Goal: Task Accomplishment & Management: Manage account settings

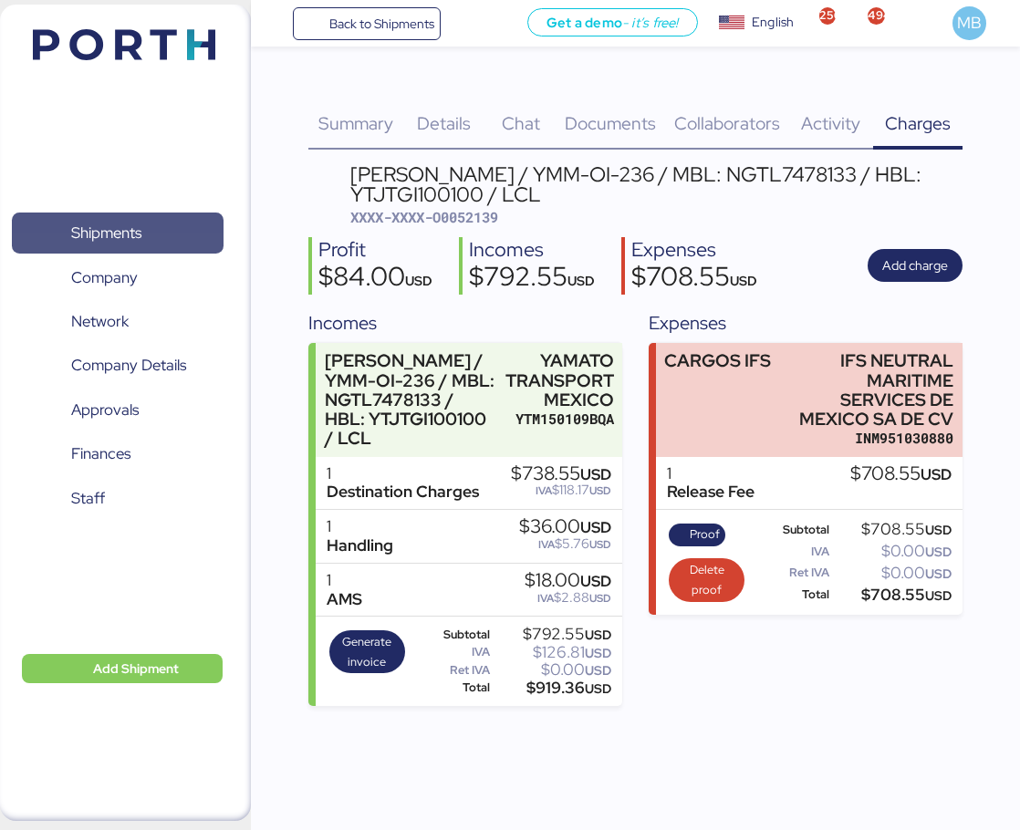
drag, startPoint x: 0, startPoint y: 0, endPoint x: 187, endPoint y: 222, distance: 289.9
click at [187, 222] on span "Shipments" at bounding box center [117, 233] width 196 height 26
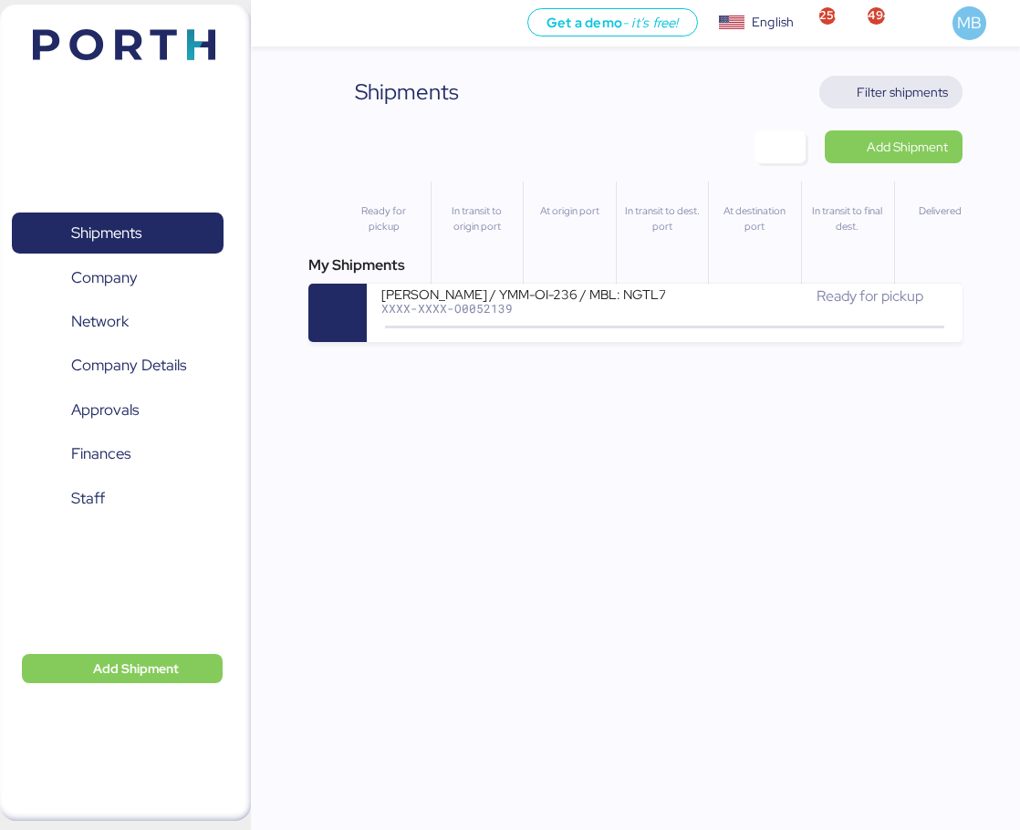
click at [936, 91] on span "Filter shipments" at bounding box center [901, 92] width 91 height 22
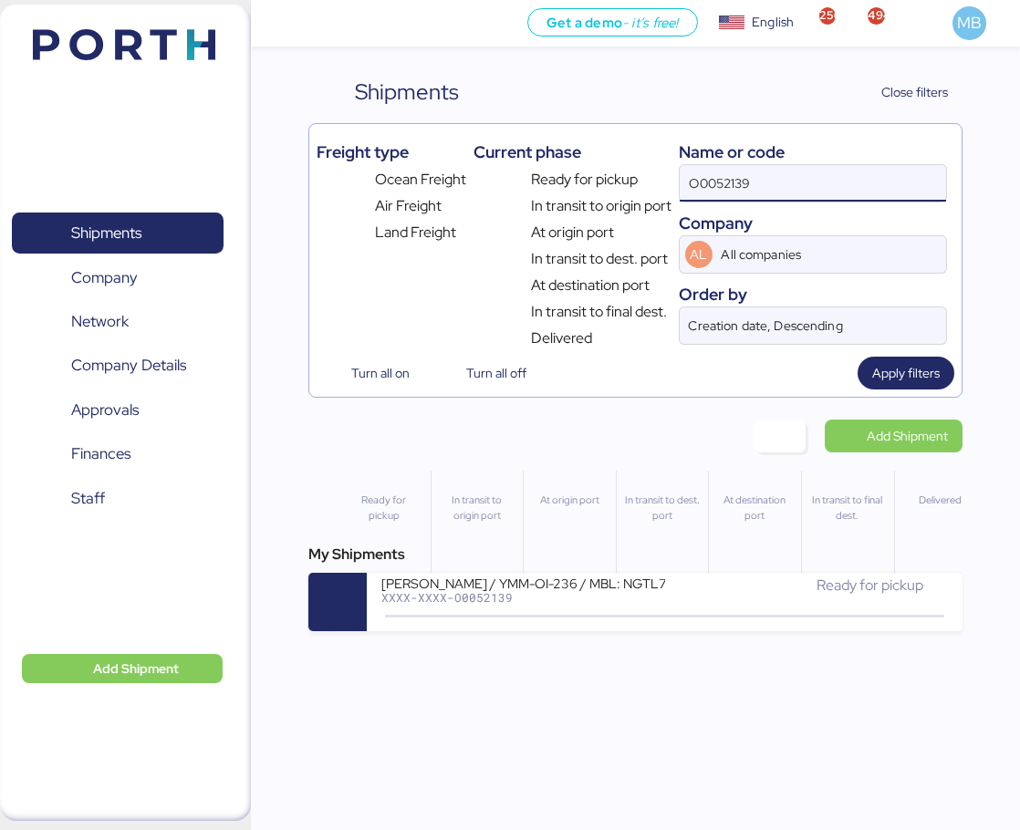
drag, startPoint x: 711, startPoint y: 172, endPoint x: 602, endPoint y: 170, distance: 109.5
click at [602, 170] on div "Freight type Ocean Freight Air Freight Land Freight Current phase Ready for pic…" at bounding box center [634, 240] width 637 height 218
paste input "O0051980"
type input "O0051980"
click at [596, 603] on div "XXXX-XXXX-O0051980" at bounding box center [522, 597] width 283 height 13
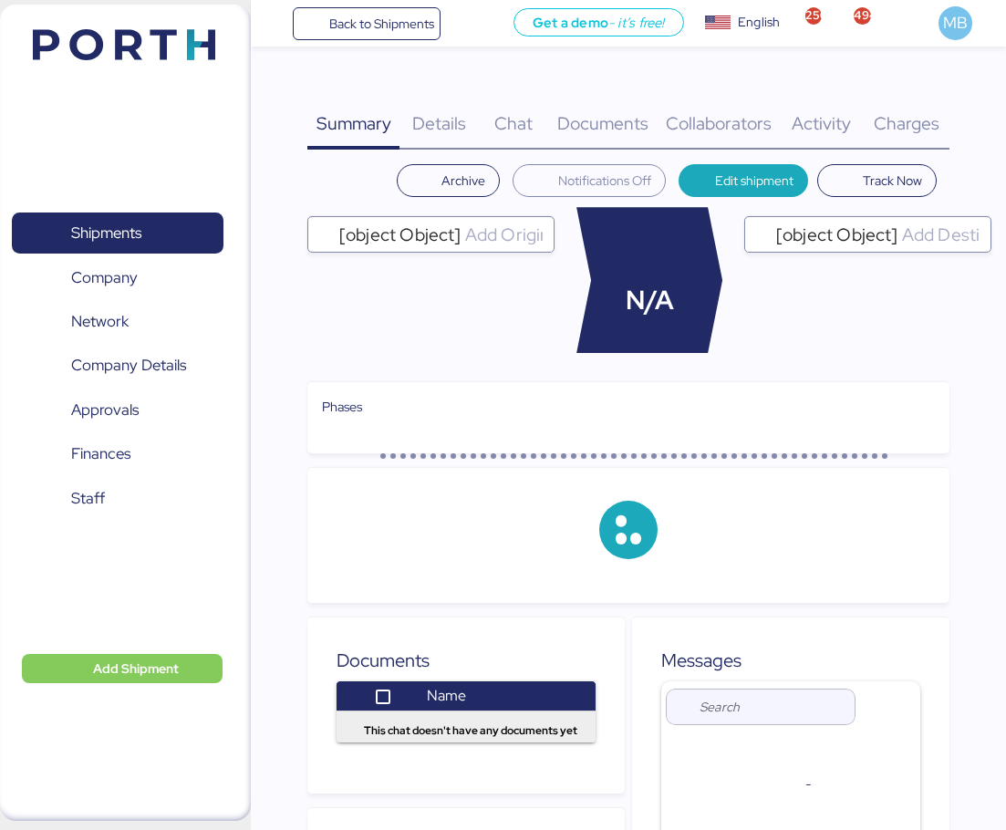
click at [929, 91] on div "Charges 0" at bounding box center [906, 113] width 87 height 74
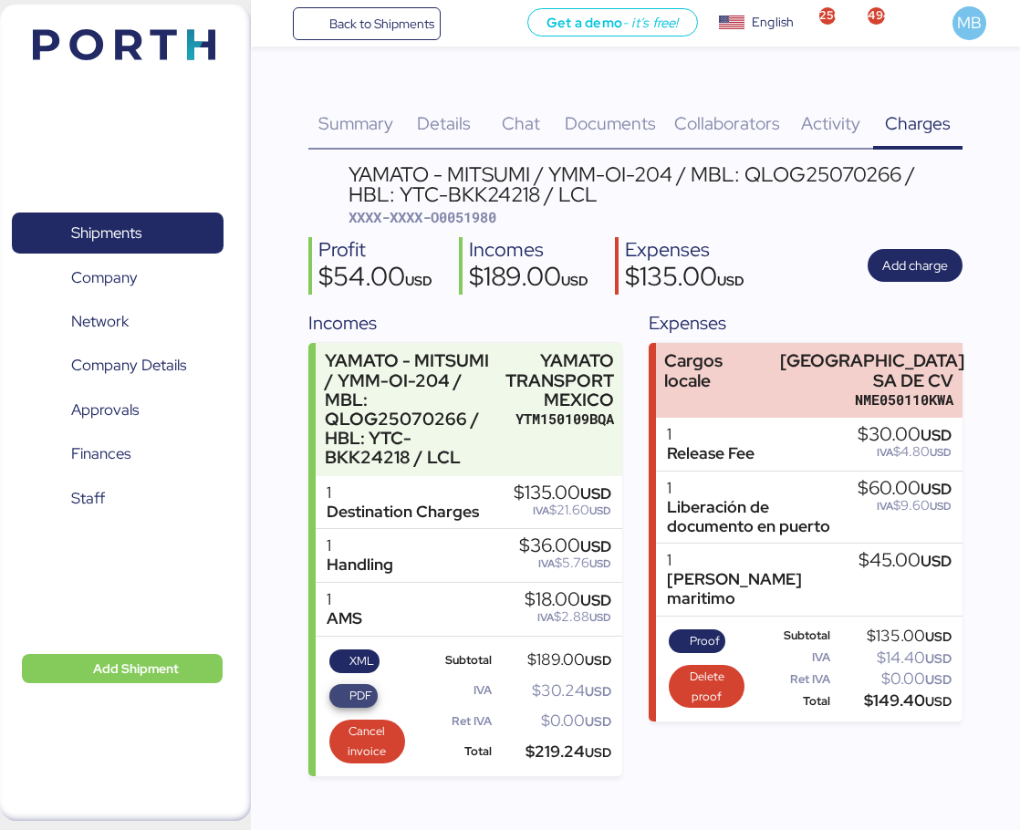
click at [347, 690] on span "PDF" at bounding box center [353, 696] width 37 height 20
click at [357, 658] on span "XML" at bounding box center [361, 661] width 25 height 20
click at [113, 234] on span "Shipments" at bounding box center [106, 233] width 70 height 26
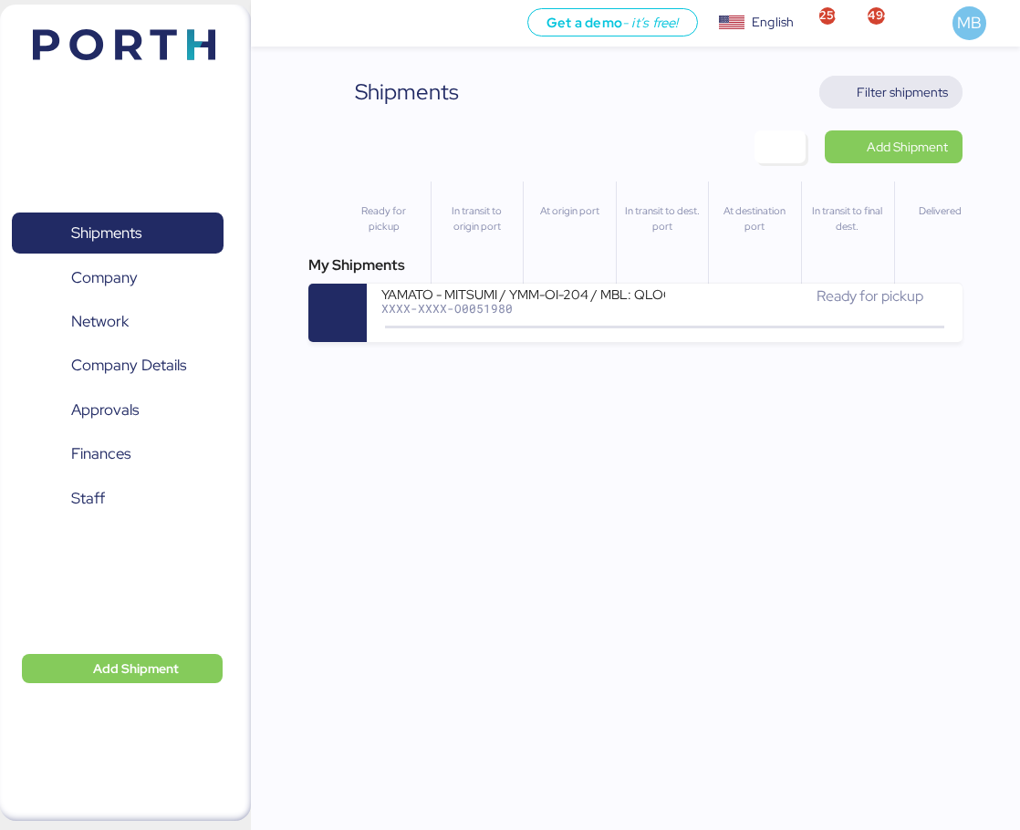
click at [930, 90] on span "Filter shipments" at bounding box center [901, 92] width 91 height 22
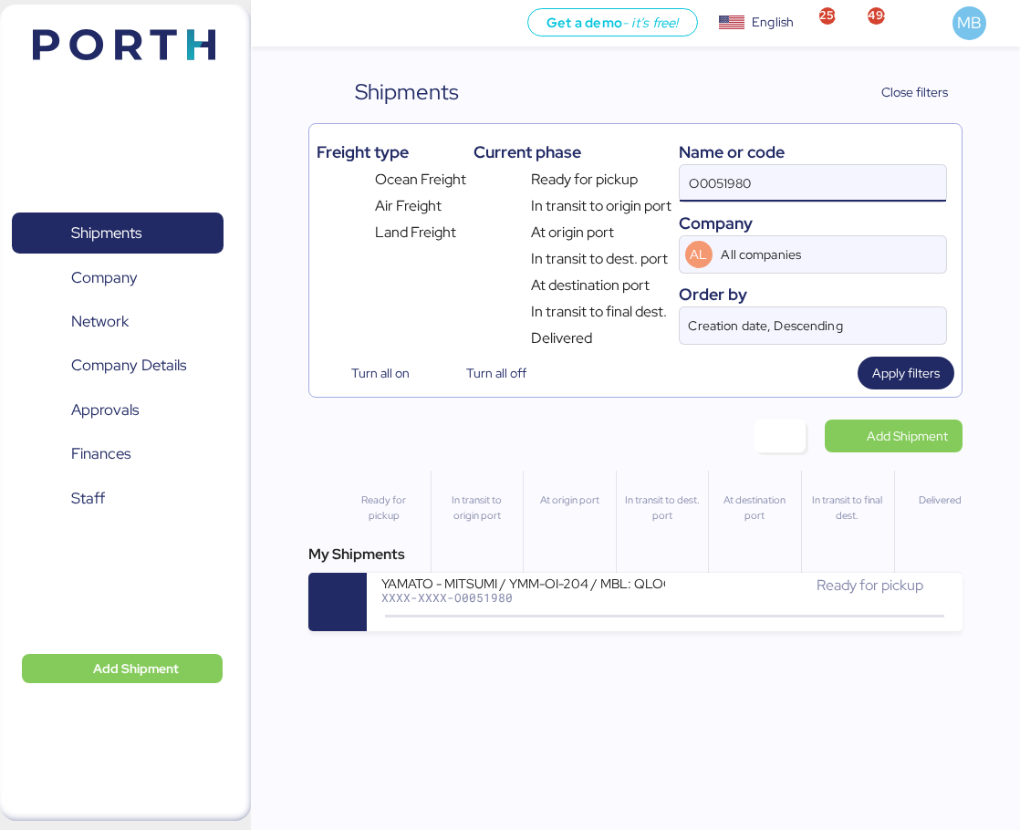
drag, startPoint x: 690, startPoint y: 182, endPoint x: 611, endPoint y: 182, distance: 79.3
click at [611, 182] on div "Freight type Ocean Freight Air Freight Land Freight Current phase Ready for pic…" at bounding box center [634, 240] width 637 height 218
paste input "A0052189"
type input "A0052189"
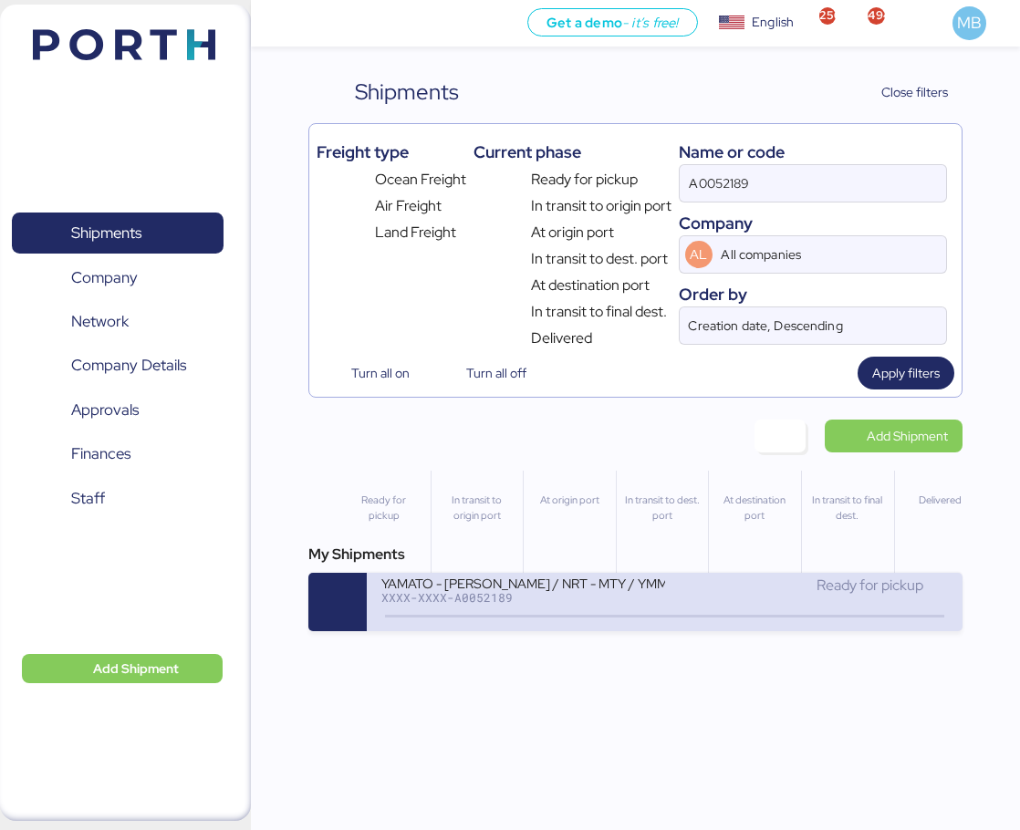
click at [619, 584] on div "YAMATO - [PERSON_NAME] / NRT - MTY / YMM-AI-205" at bounding box center [522, 583] width 283 height 16
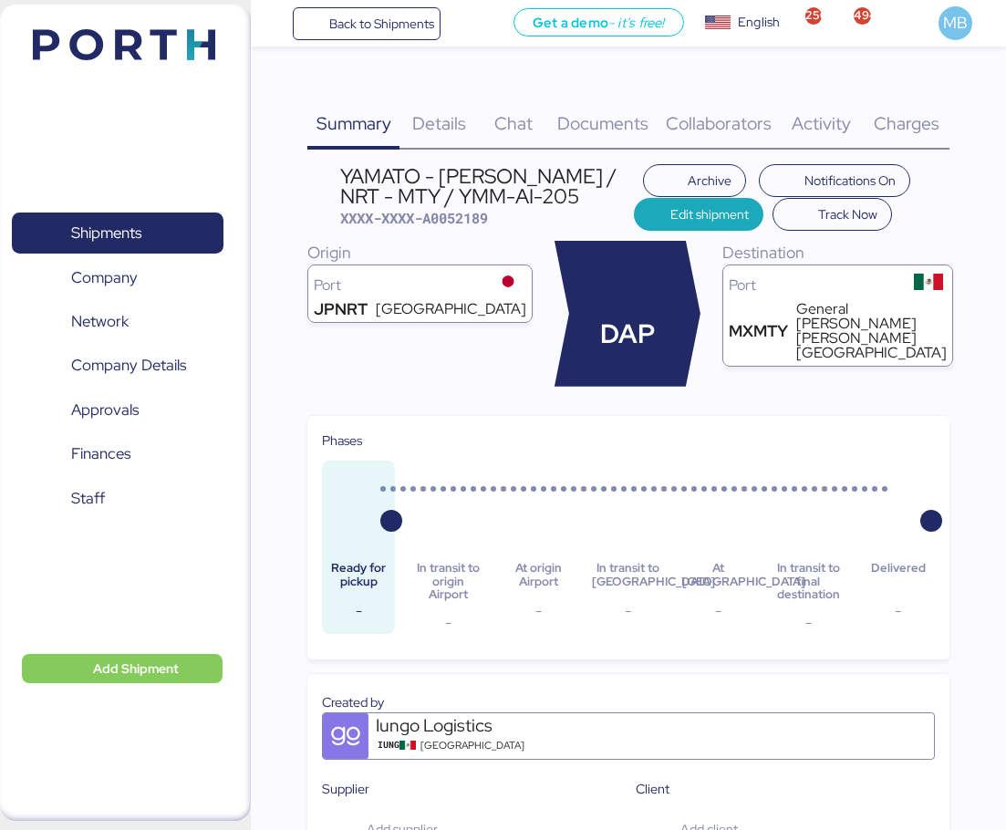
click at [922, 119] on span "Charges" at bounding box center [907, 123] width 66 height 24
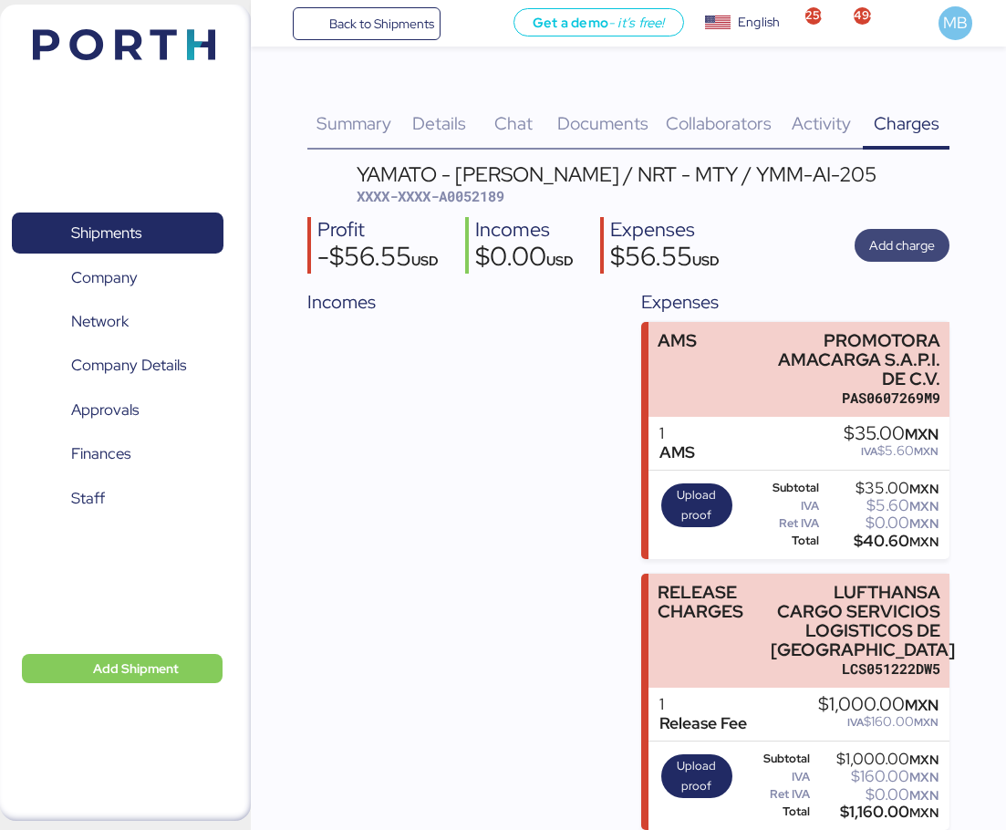
click at [911, 231] on span "Add charge" at bounding box center [902, 245] width 95 height 33
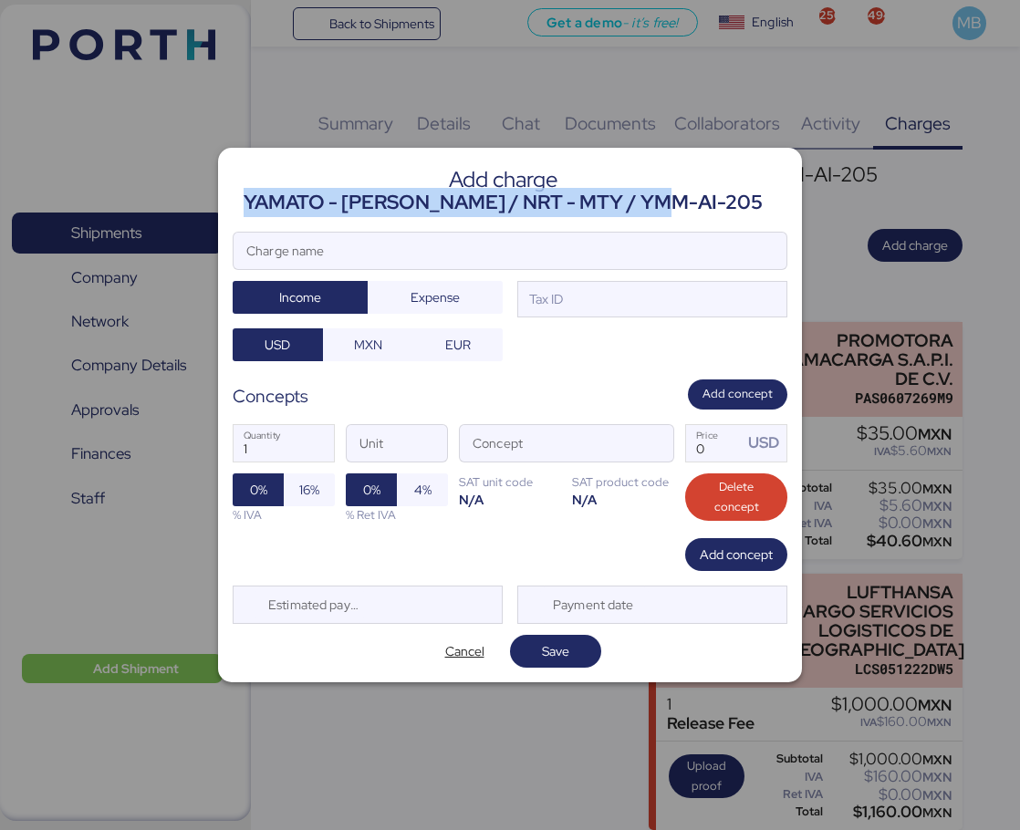
drag, startPoint x: 658, startPoint y: 195, endPoint x: 247, endPoint y: 192, distance: 410.4
click at [247, 192] on header "Add charge YAMATO - [PERSON_NAME] / NRT - MTY / YMM-AI-205" at bounding box center [510, 189] width 554 height 55
copy div "YAMATO - [PERSON_NAME] / NRT - MTY / YMM-AI-205"
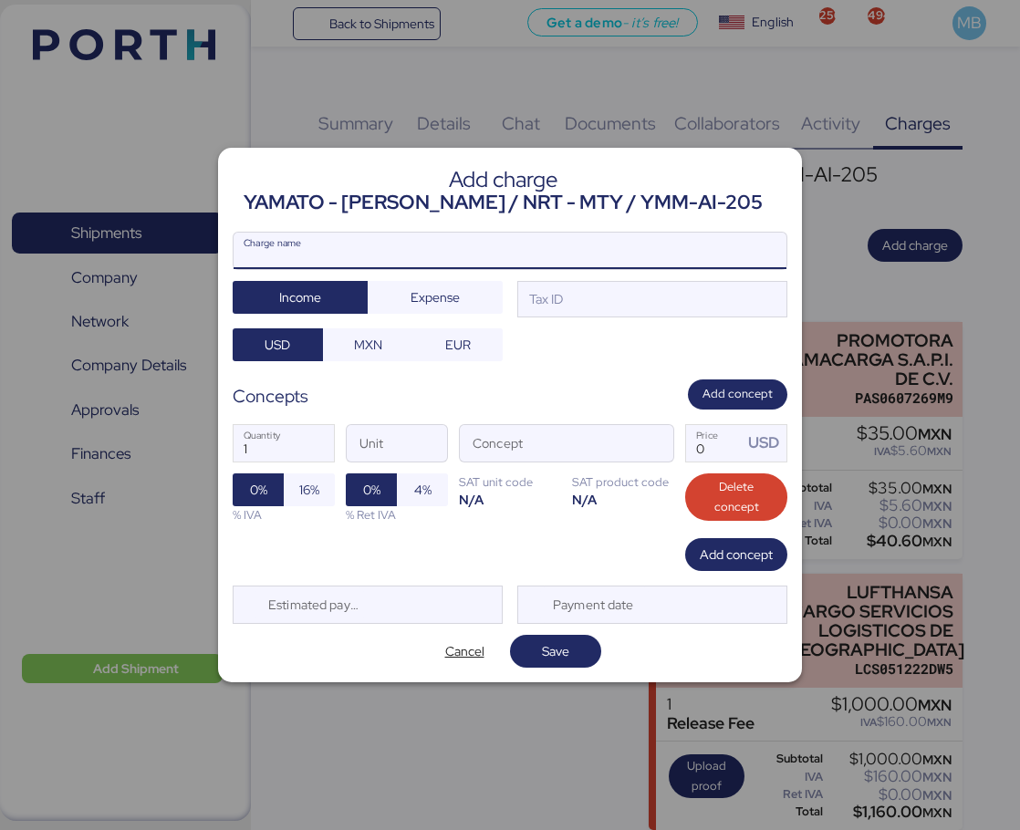
click at [445, 253] on input "Charge name" at bounding box center [509, 251] width 553 height 36
paste input "YAMATO - [PERSON_NAME] / NRT - MTY / YMM-AI-205"
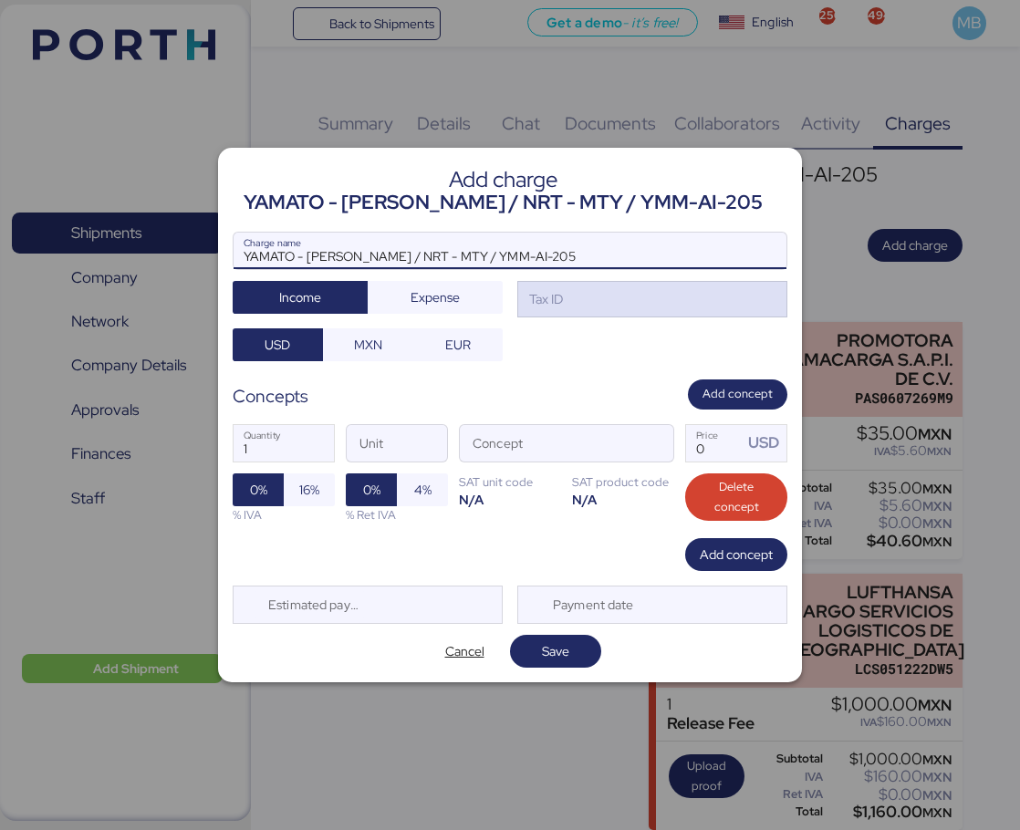
type input "YAMATO - [PERSON_NAME] / NRT - MTY / YMM-AI-205"
click at [642, 308] on div "Tax ID" at bounding box center [652, 299] width 270 height 36
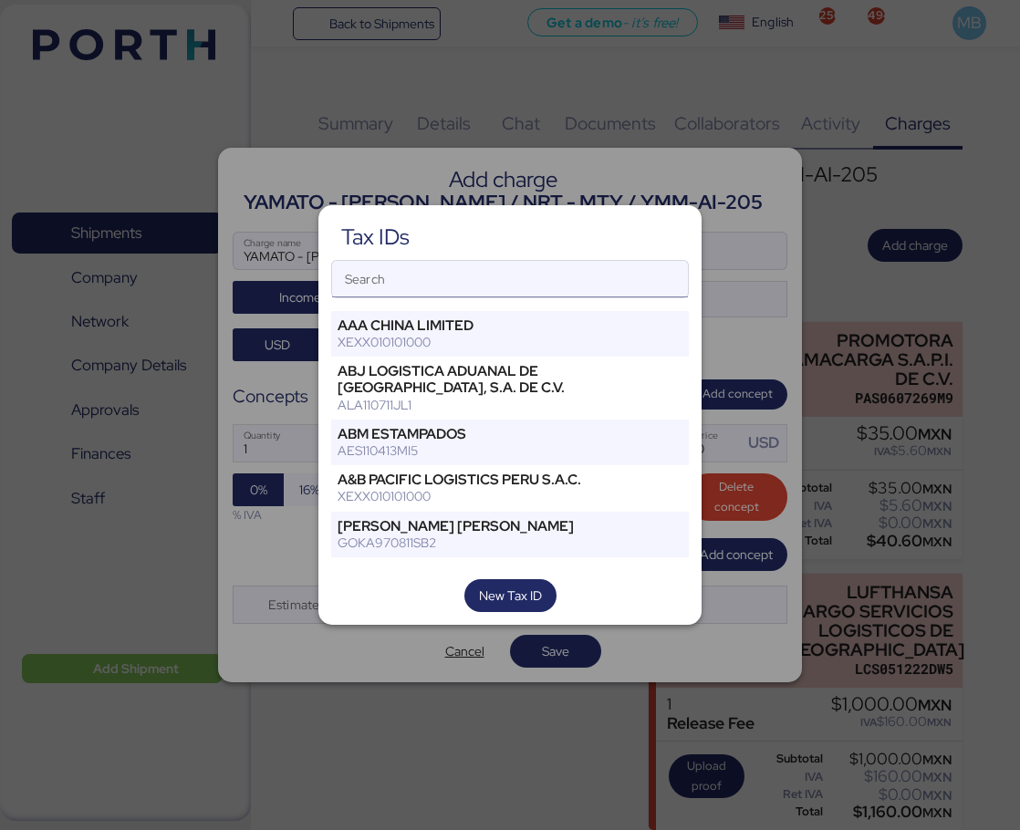
click at [492, 286] on input "Search" at bounding box center [510, 279] width 356 height 36
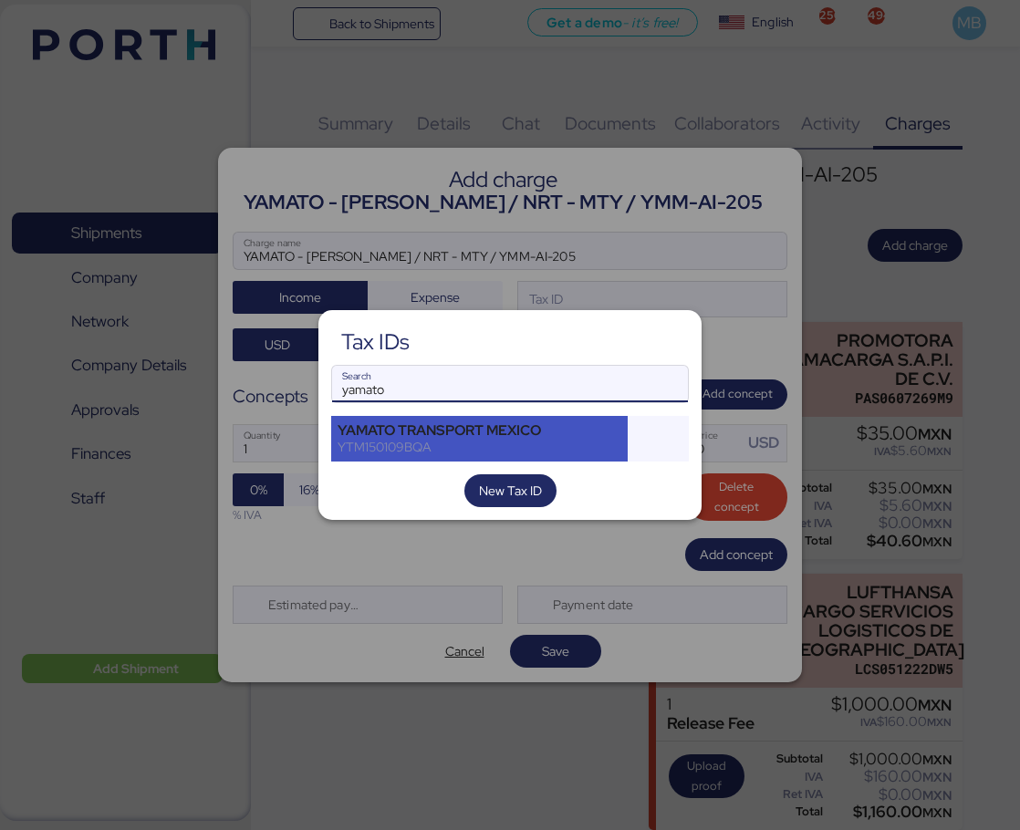
type input "yamato"
click at [486, 427] on div "YAMATO TRANSPORT MEXICO" at bounding box center [479, 430] width 284 height 16
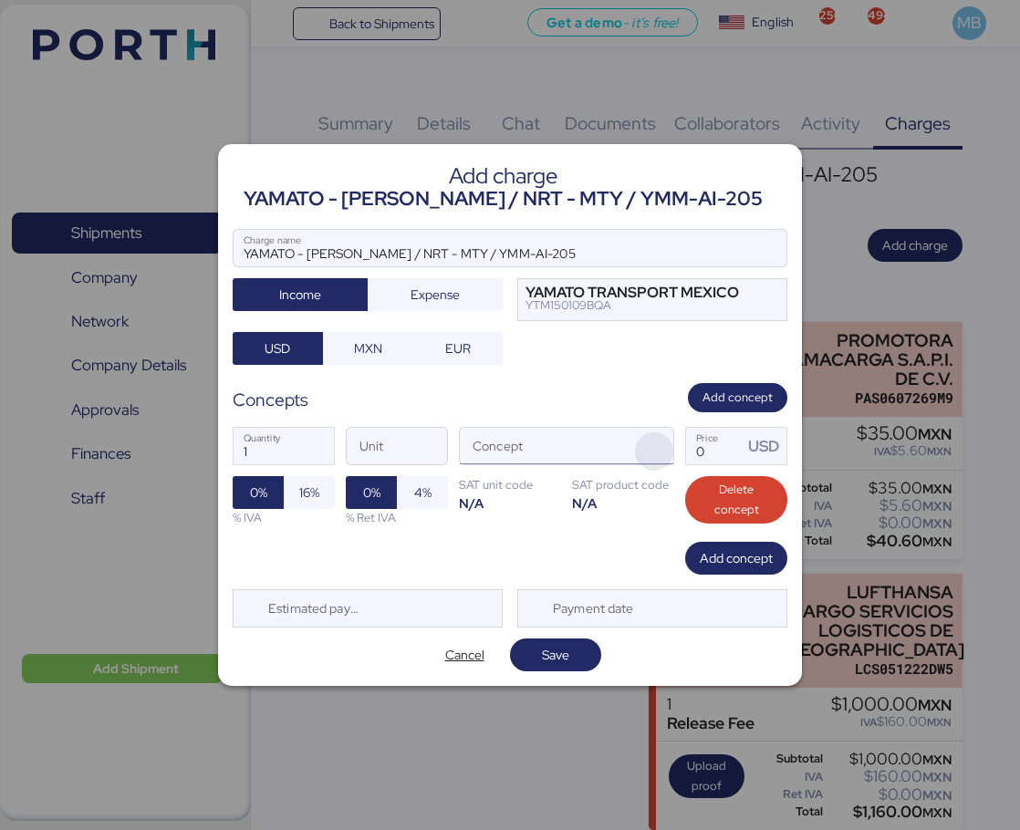
click at [660, 451] on span "button" at bounding box center [654, 451] width 38 height 38
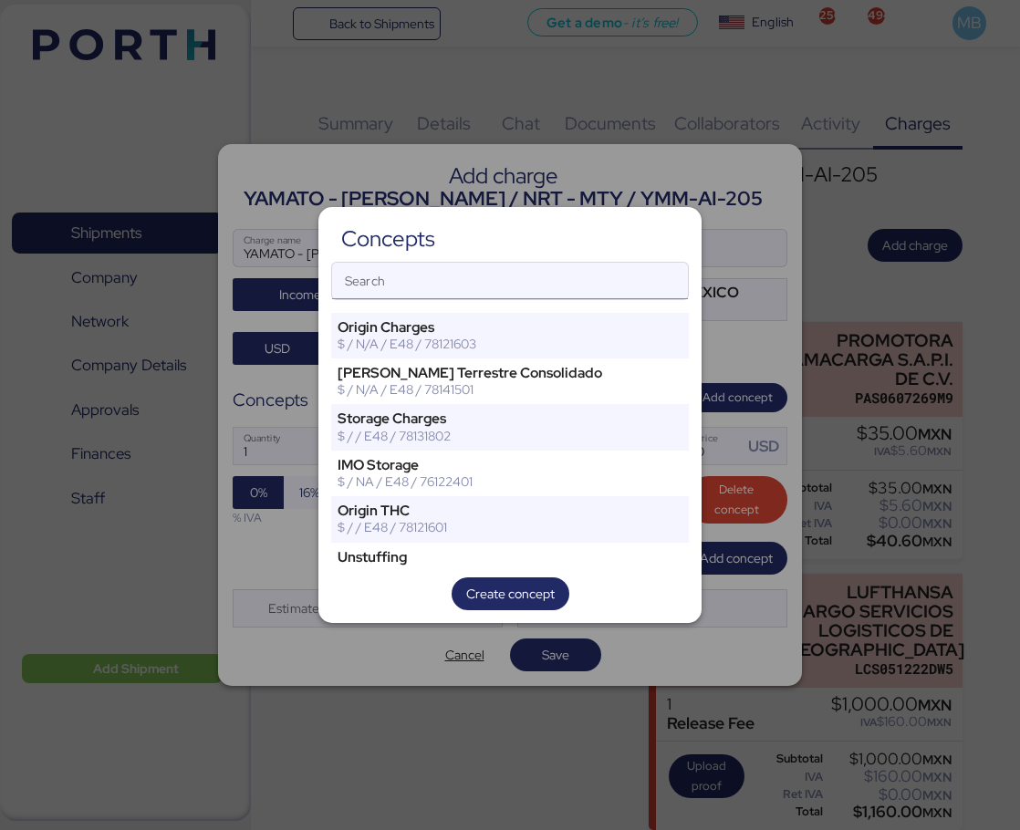
click at [474, 280] on input "Search" at bounding box center [510, 281] width 356 height 36
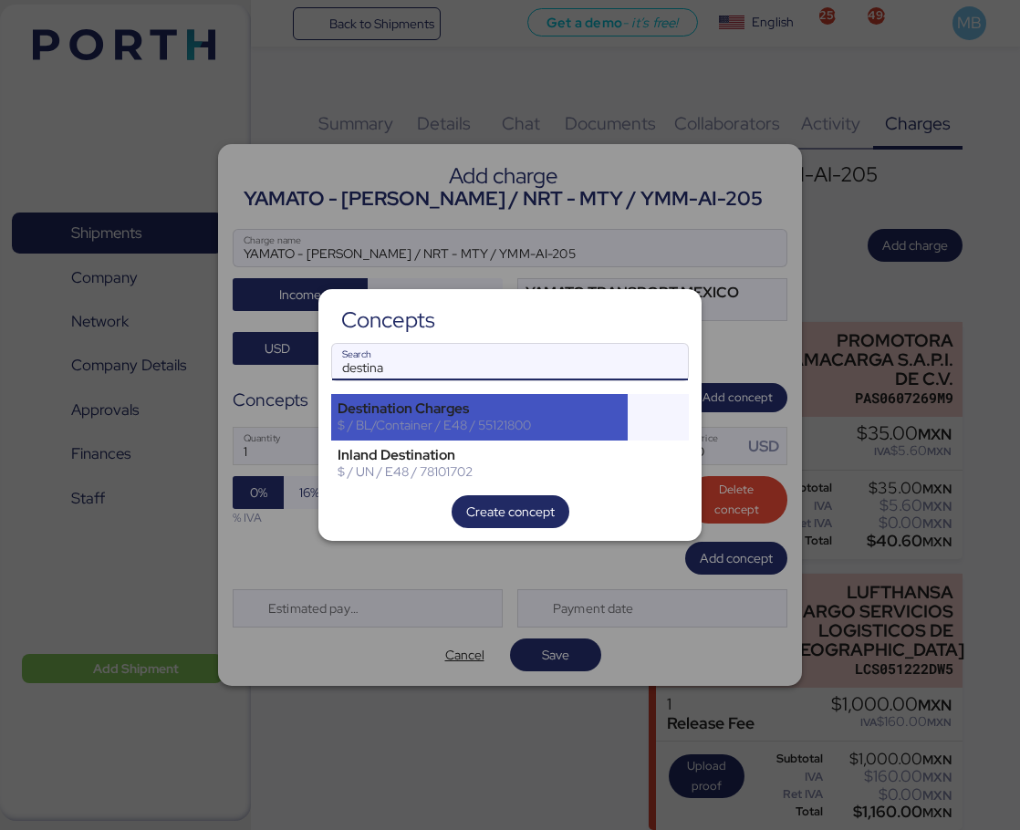
type input "destina"
click at [524, 426] on div "$ / BL/Container / E48 / 55121800" at bounding box center [479, 425] width 284 height 16
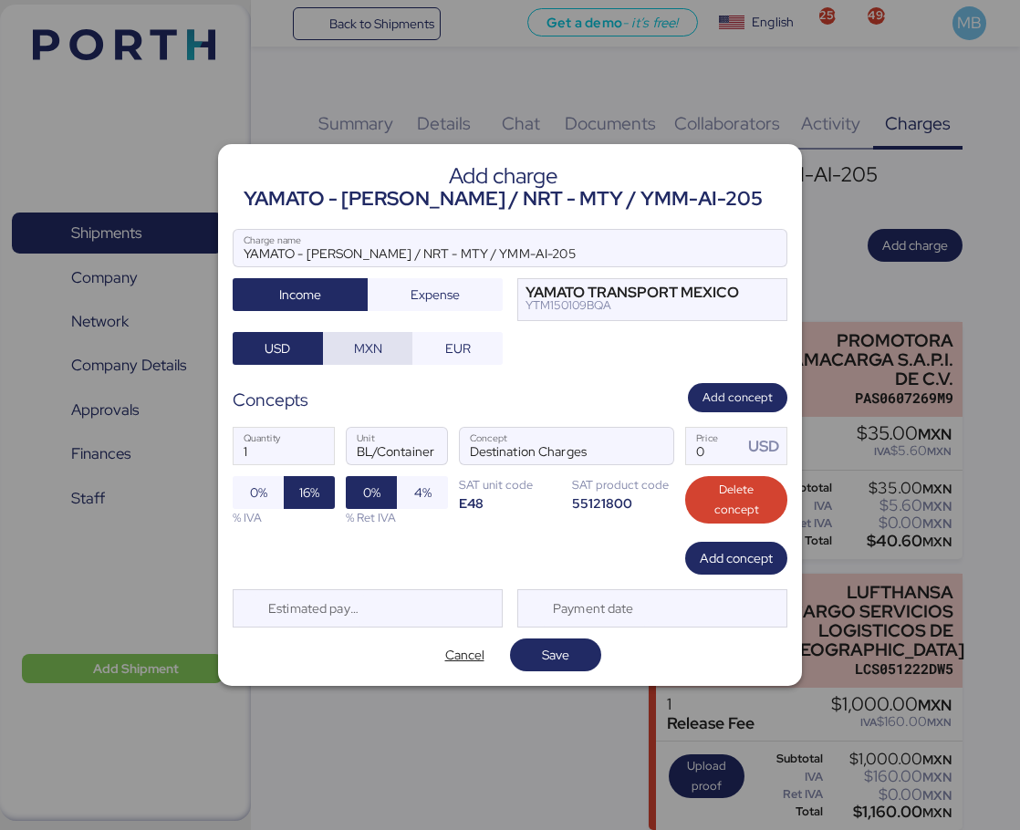
click at [390, 348] on span "MXN" at bounding box center [367, 349] width 61 height 26
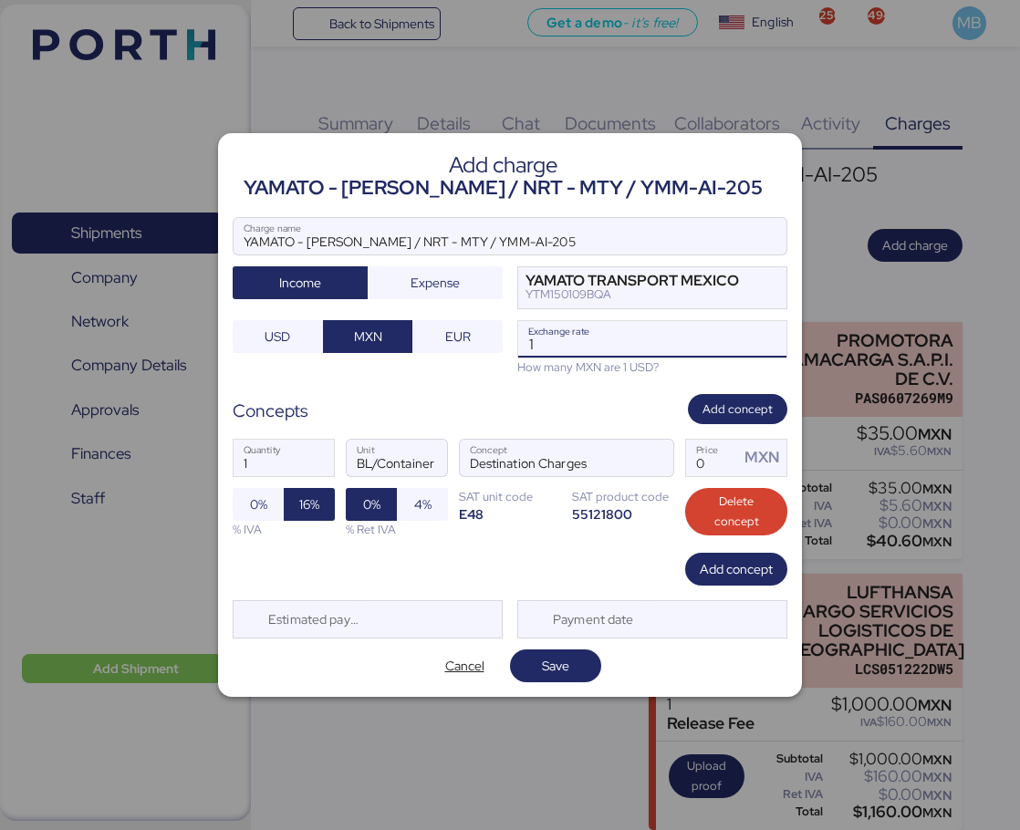
drag, startPoint x: 596, startPoint y: 348, endPoint x: 533, endPoint y: 348, distance: 62.9
click at [534, 348] on input "1" at bounding box center [652, 339] width 268 height 36
paste input "18.3186"
type input "18.3186"
click at [729, 573] on span "Add concept" at bounding box center [735, 569] width 73 height 22
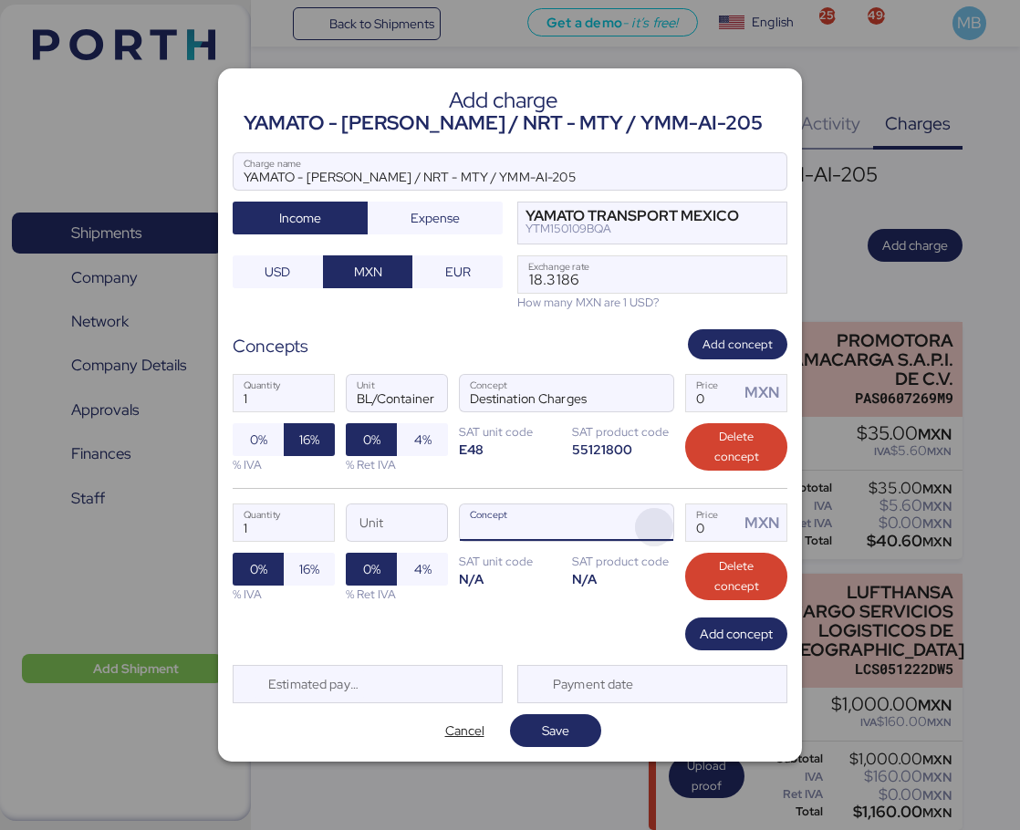
click at [668, 523] on span "button" at bounding box center [654, 527] width 38 height 38
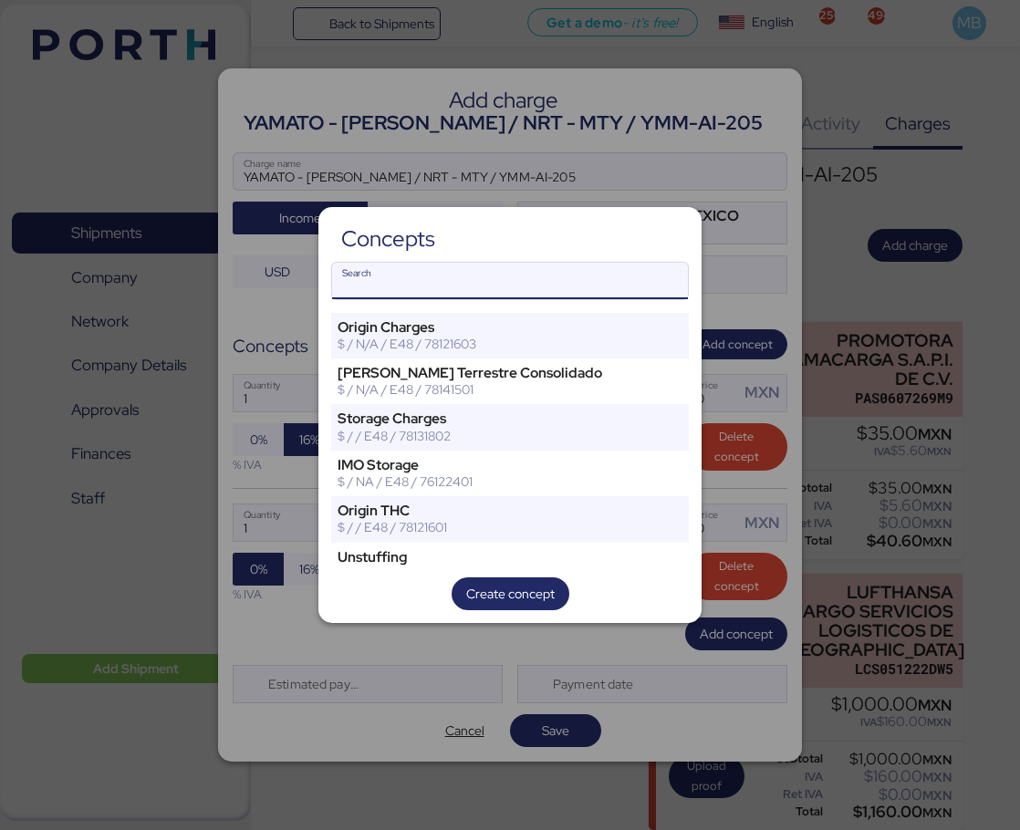
click at [449, 295] on input "Search" at bounding box center [510, 281] width 356 height 36
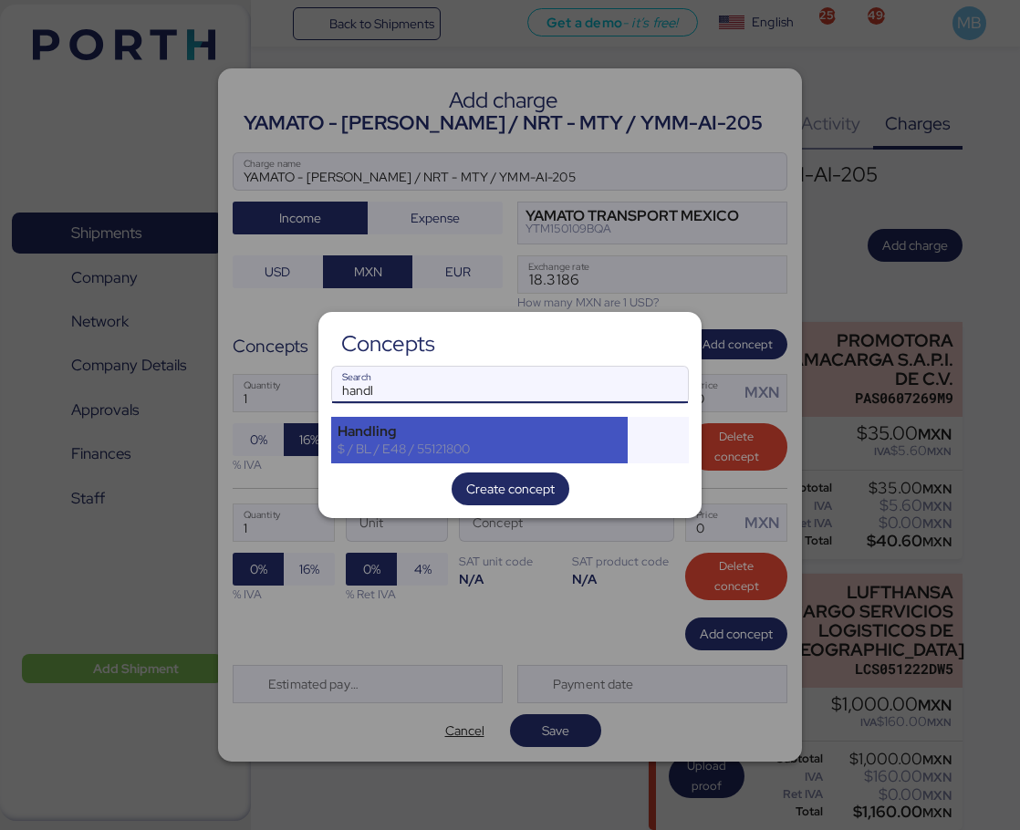
type input "handl"
click at [516, 441] on div "$ / BL / E48 / 55121800" at bounding box center [479, 448] width 284 height 16
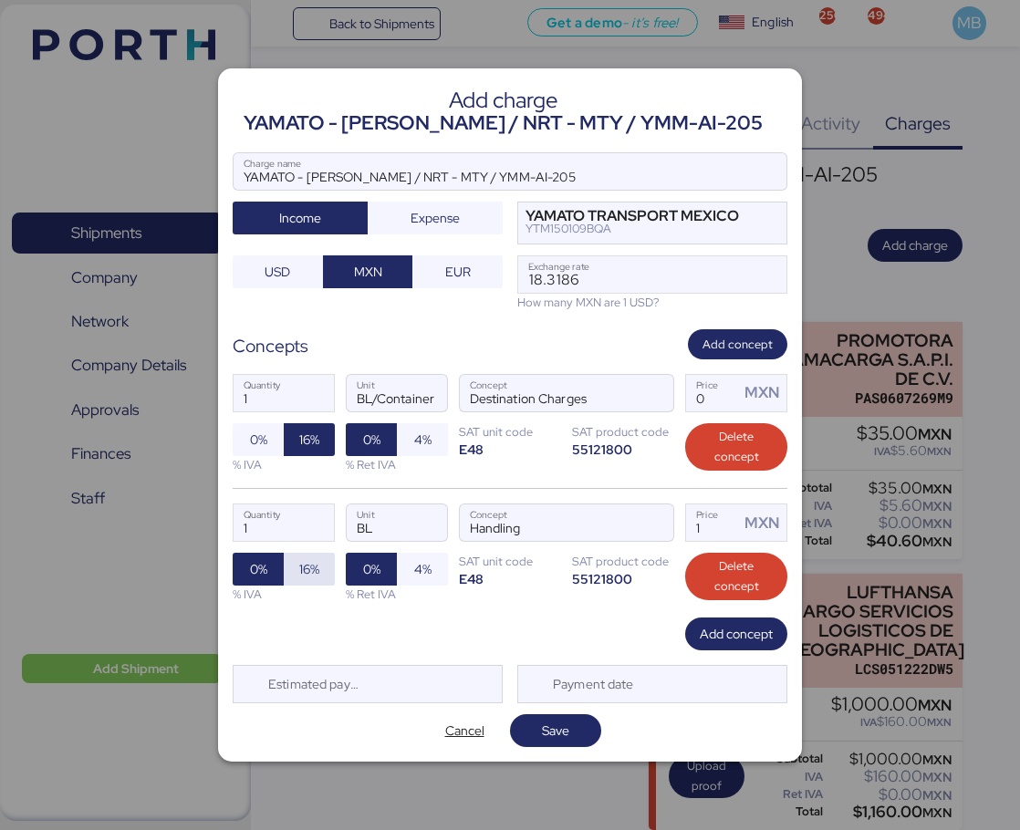
click at [317, 564] on span "16%" at bounding box center [309, 569] width 20 height 22
drag, startPoint x: 664, startPoint y: 527, endPoint x: 651, endPoint y: 523, distance: 13.3
click at [651, 523] on div "1 Quantity BL Unit Handling Concept 1 Price MXN 0% 16% % IVA 0% 4% % Ret IVA SA…" at bounding box center [510, 552] width 554 height 129
type input "680"
click at [733, 631] on span "Add concept" at bounding box center [735, 634] width 73 height 22
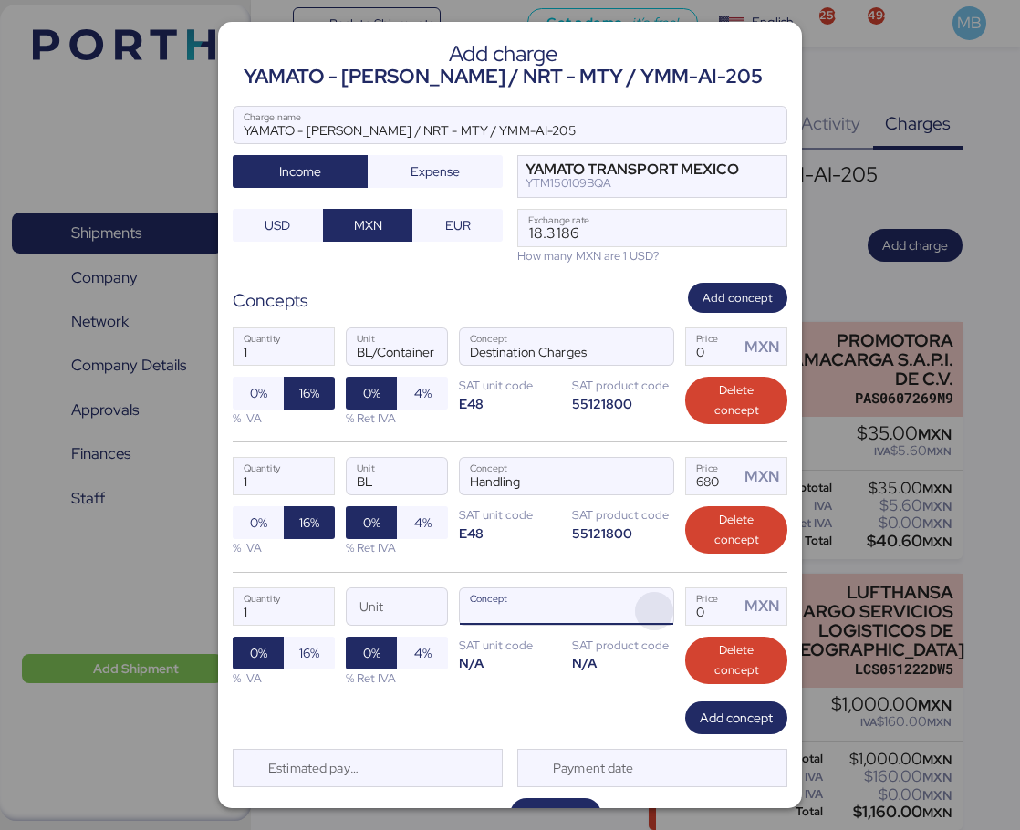
click at [652, 608] on span "button" at bounding box center [654, 611] width 38 height 38
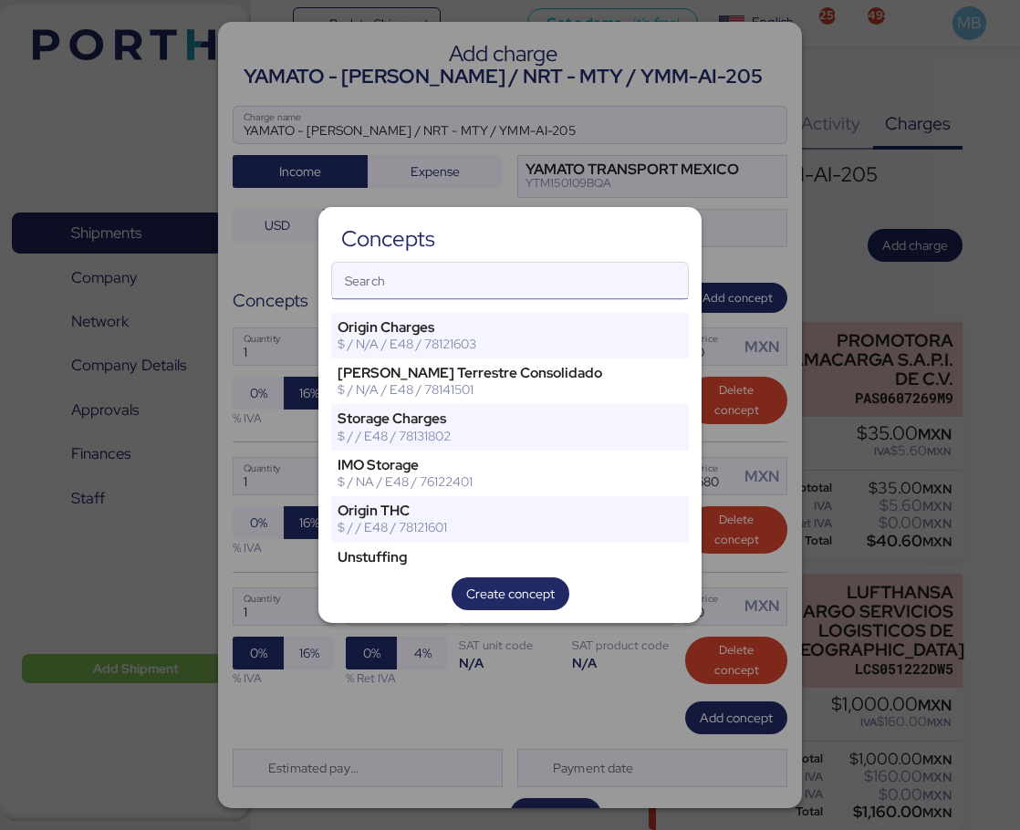
click at [493, 292] on input "Search" at bounding box center [510, 281] width 356 height 36
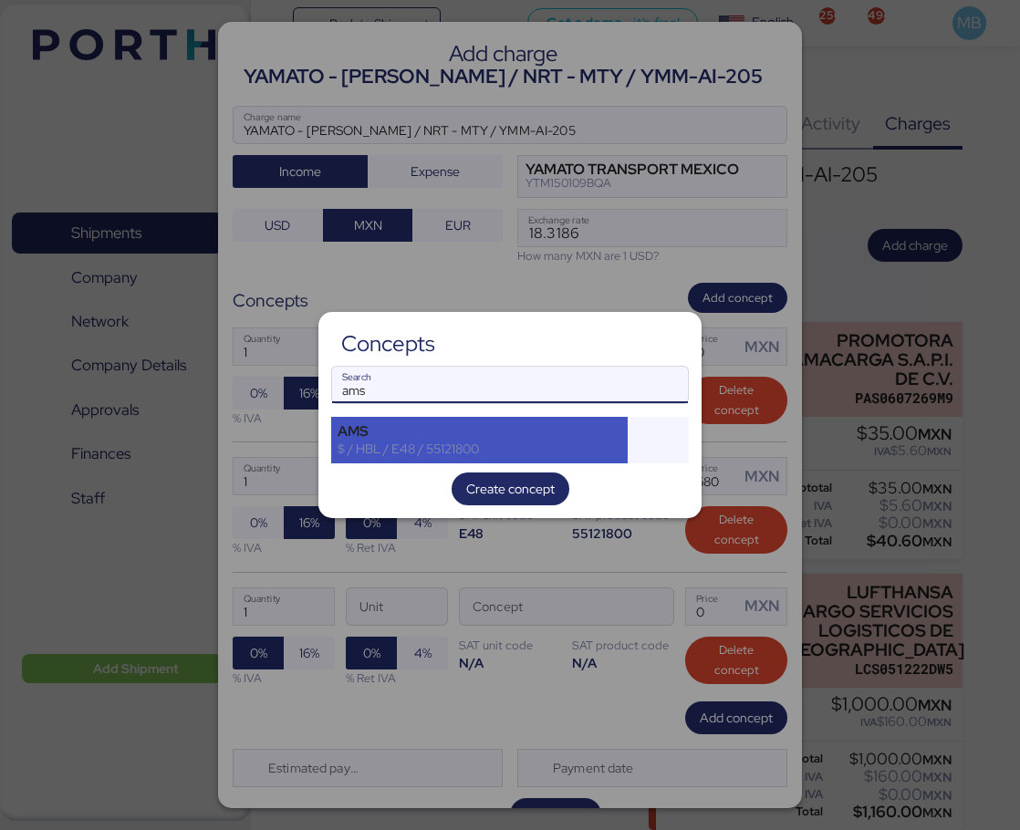
type input "ams"
click at [496, 440] on div "$ / HBL / E48 / 55121800" at bounding box center [479, 448] width 284 height 16
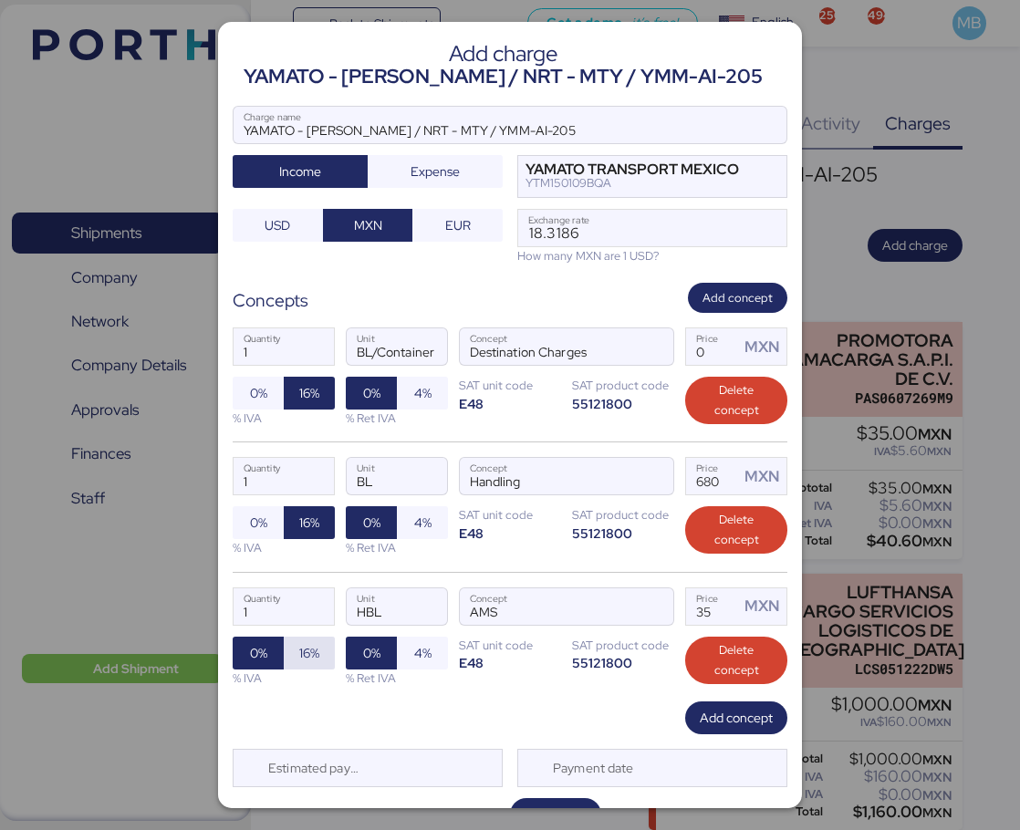
click at [318, 643] on span "16%" at bounding box center [309, 653] width 51 height 33
drag, startPoint x: 705, startPoint y: 612, endPoint x: 635, endPoint y: 604, distance: 70.7
click at [637, 604] on div "1 Quantity HBL Unit AMS Concept 35 Price MXN 0% 16% % IVA 0% 4% % Ret IVA SAT u…" at bounding box center [510, 636] width 554 height 129
type input "340"
click at [693, 353] on input "Price MXN" at bounding box center [712, 346] width 53 height 36
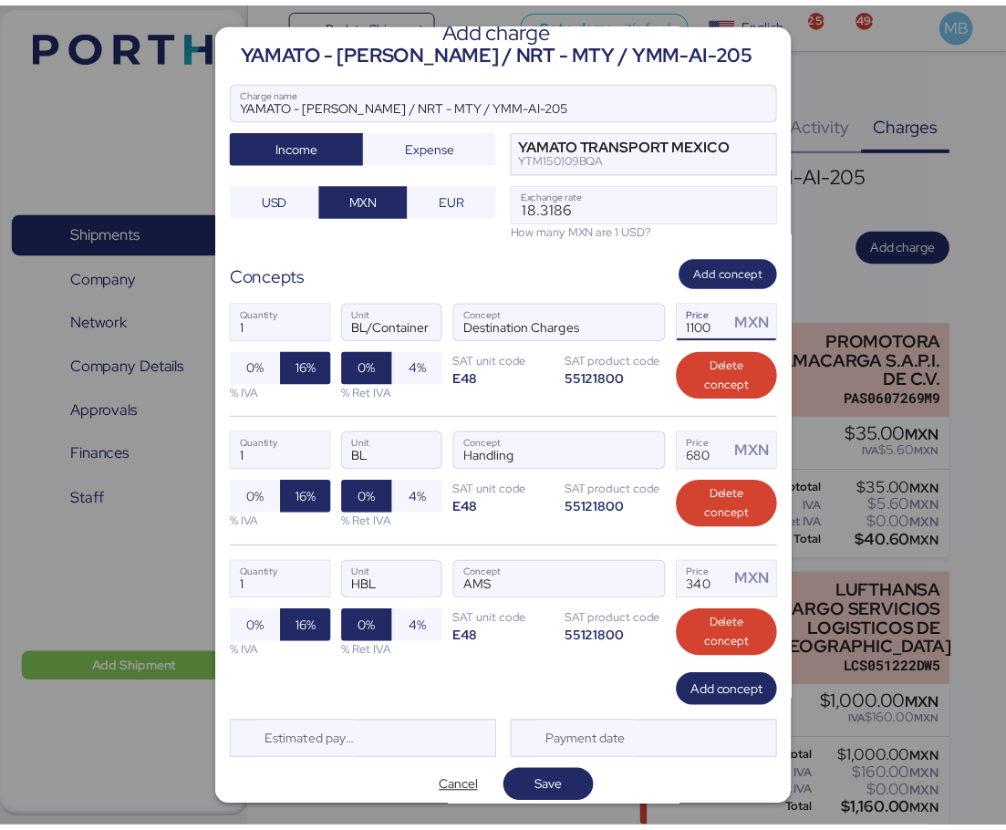
scroll to position [37, 0]
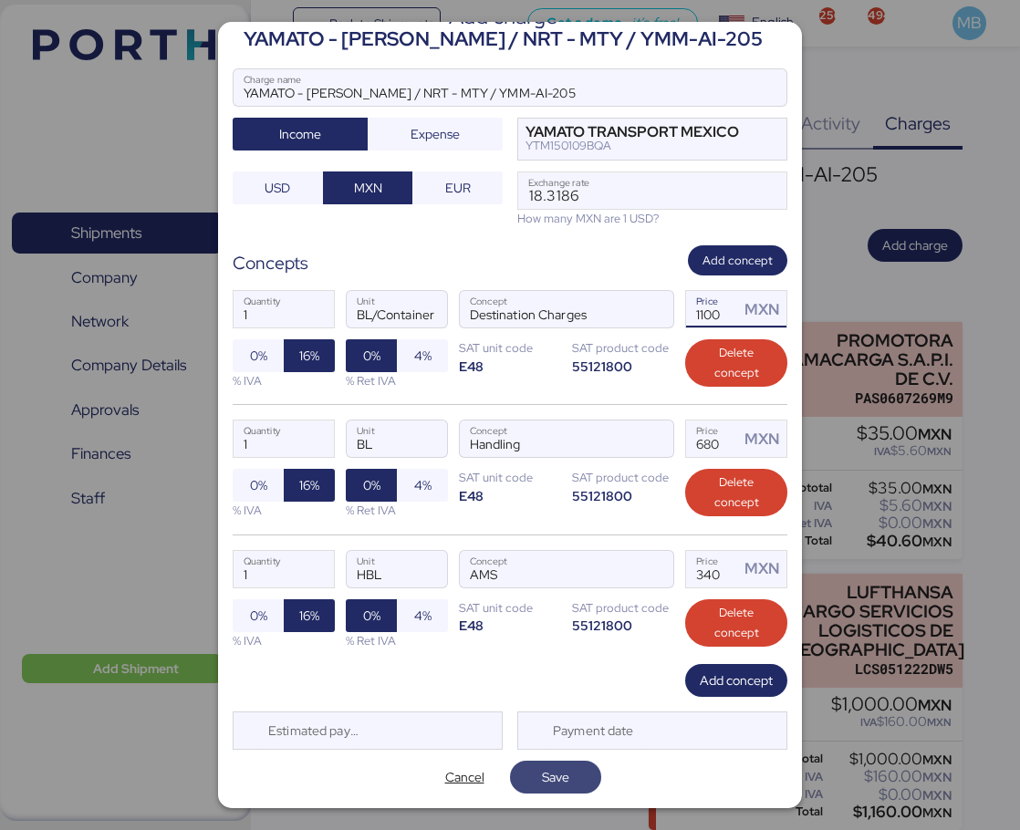
type input "1100"
click at [567, 769] on span "Save" at bounding box center [555, 777] width 62 height 26
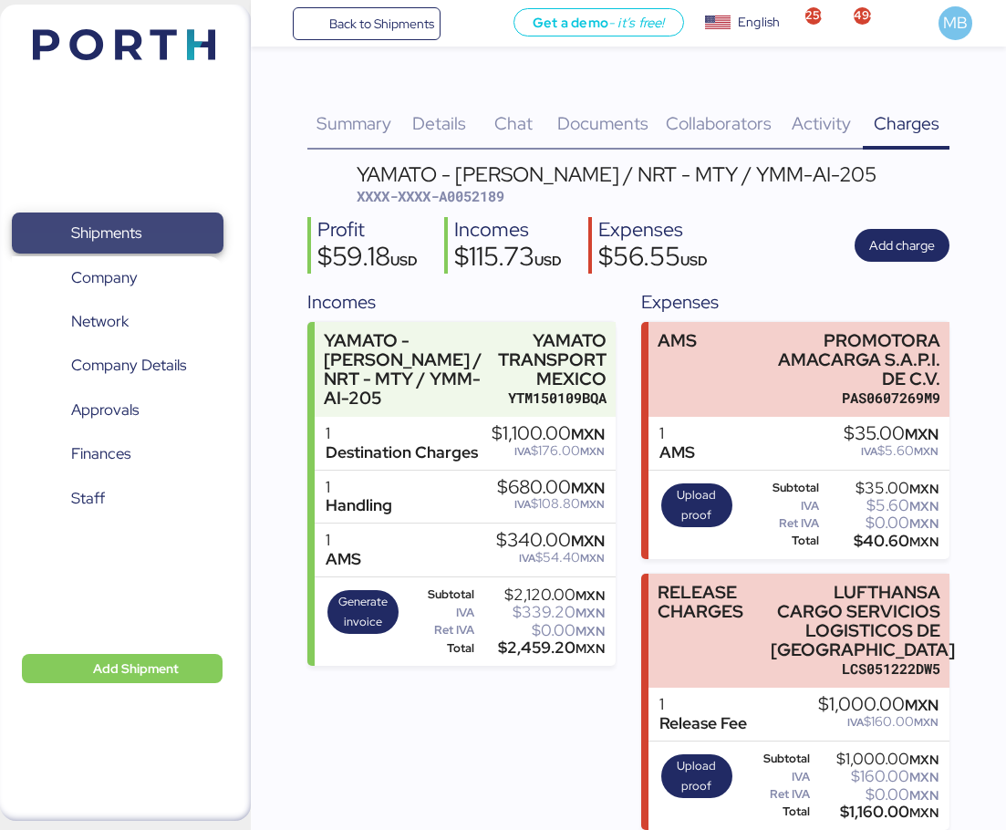
click at [139, 243] on span "Shipments" at bounding box center [106, 233] width 70 height 26
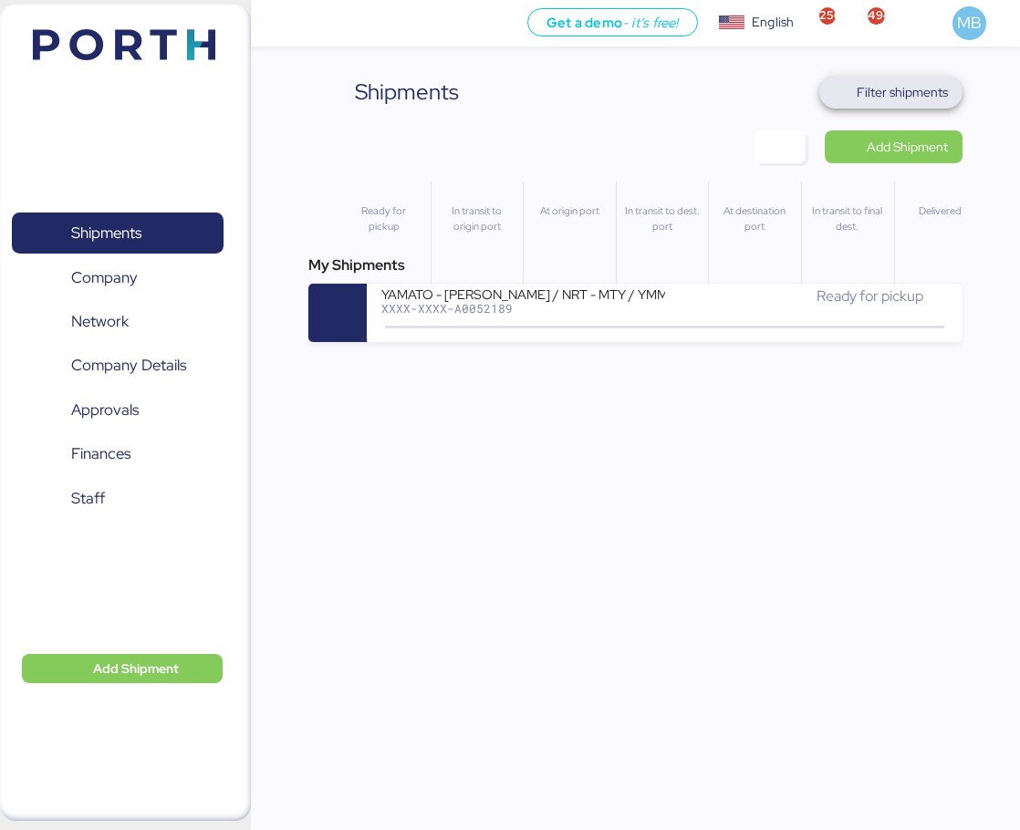
click at [923, 93] on span "Filter shipments" at bounding box center [901, 92] width 91 height 22
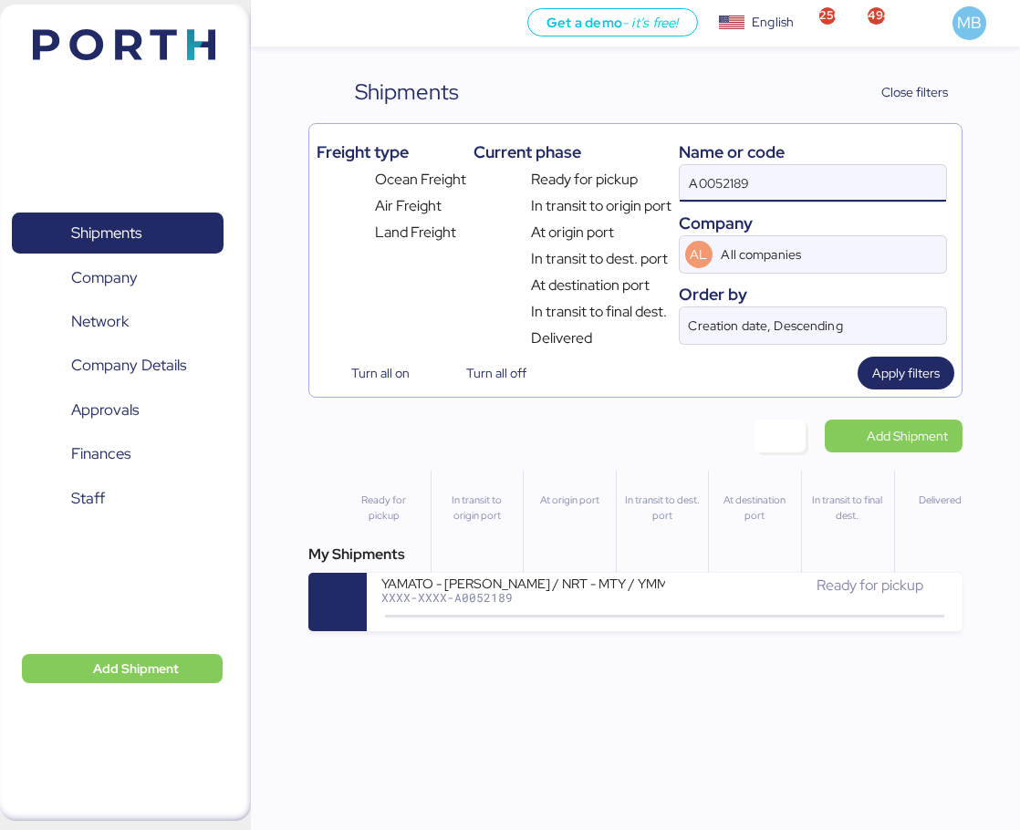
drag, startPoint x: 724, startPoint y: 181, endPoint x: 637, endPoint y: 179, distance: 87.6
click at [638, 179] on div "Freight type Ocean Freight Air Freight Land Freight Current phase Ready for pic…" at bounding box center [634, 240] width 637 height 218
paste input "O0052139"
type input "O0052139"
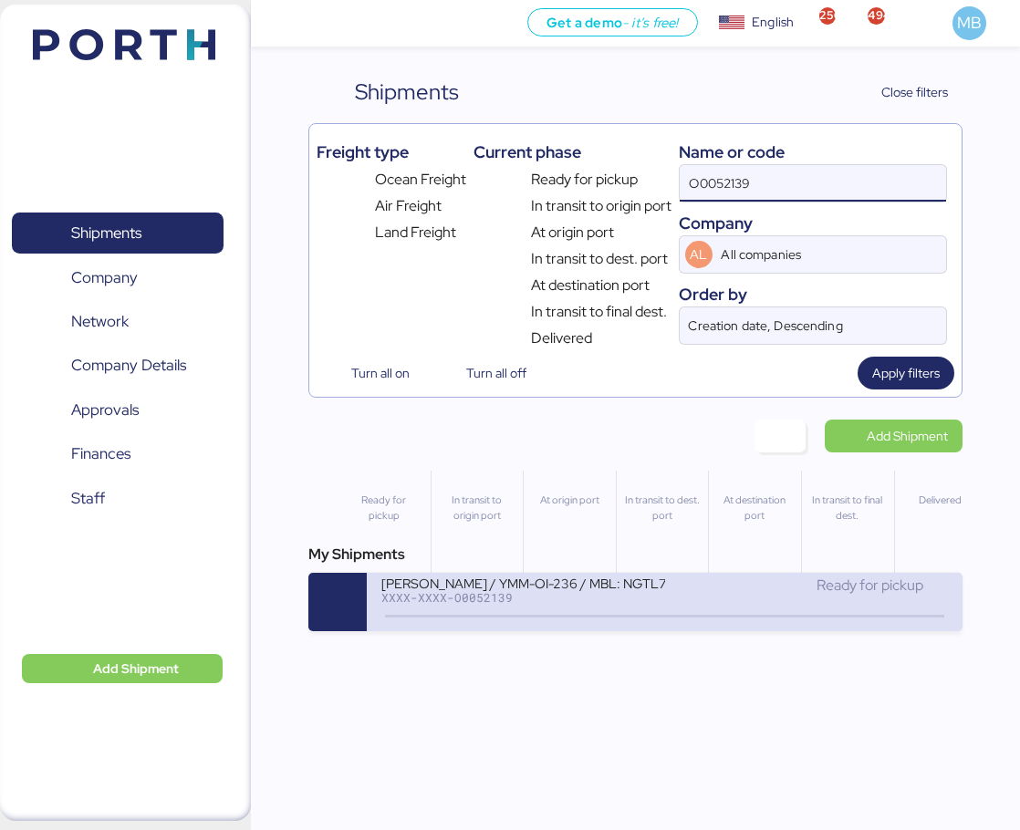
click at [671, 602] on div "Ready for pickup" at bounding box center [806, 594] width 283 height 39
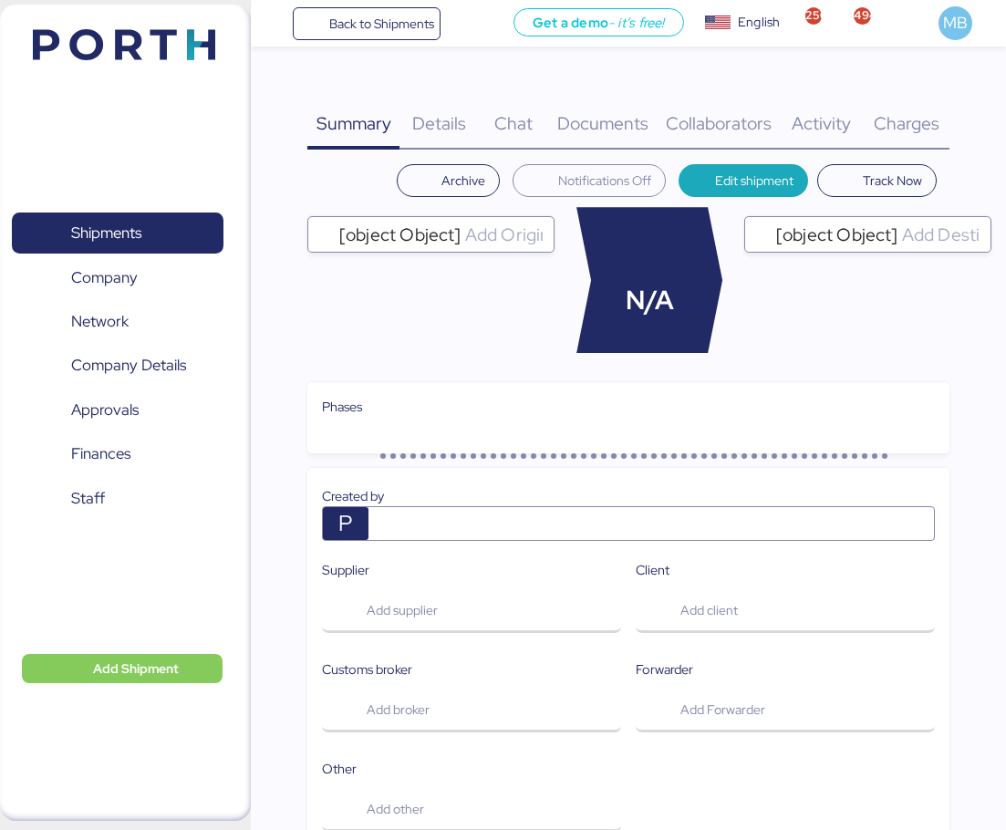
click at [931, 99] on div "Charges 0" at bounding box center [906, 113] width 87 height 74
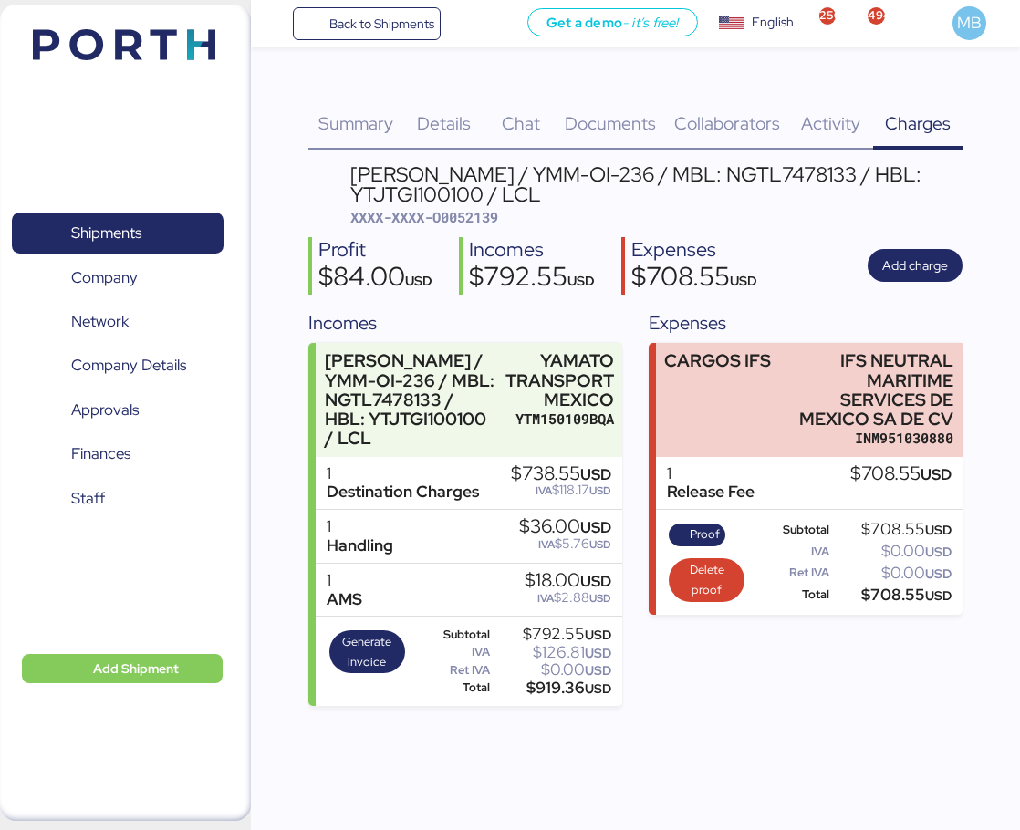
click at [473, 218] on span "XXXX-XXXX-O0052139" at bounding box center [424, 217] width 148 height 18
copy span "O0052139"
click at [199, 233] on span "Shipments" at bounding box center [117, 233] width 196 height 26
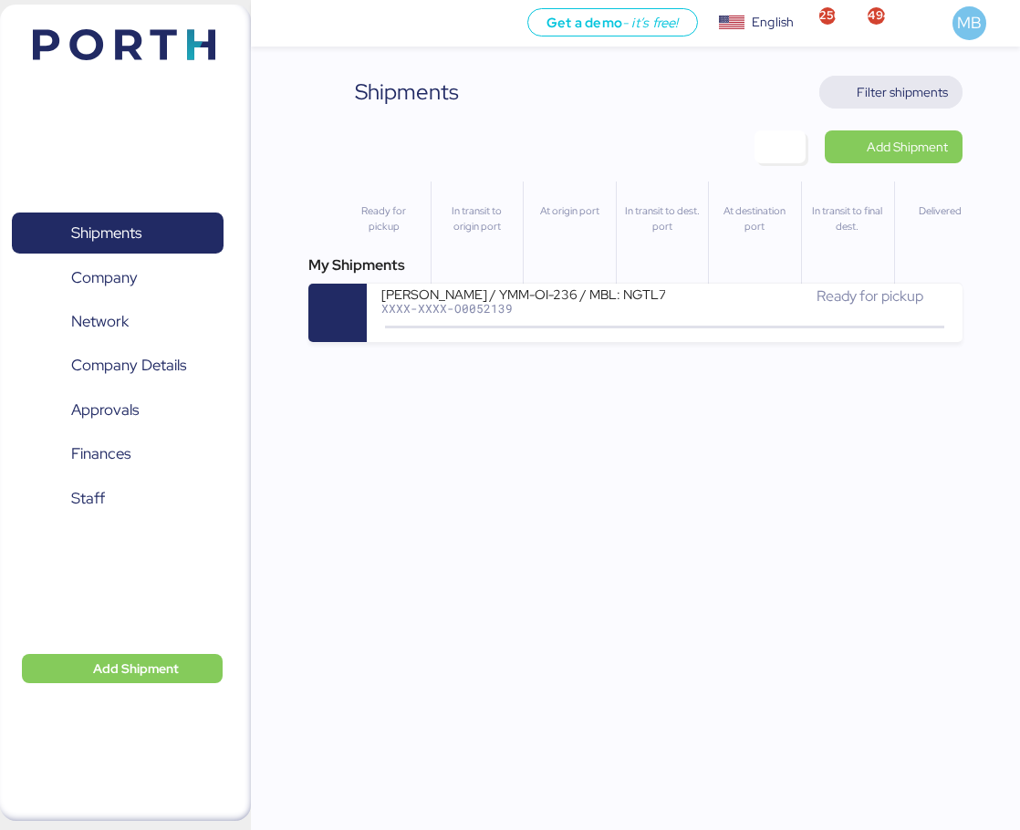
click at [917, 78] on span "Filter shipments" at bounding box center [890, 92] width 143 height 33
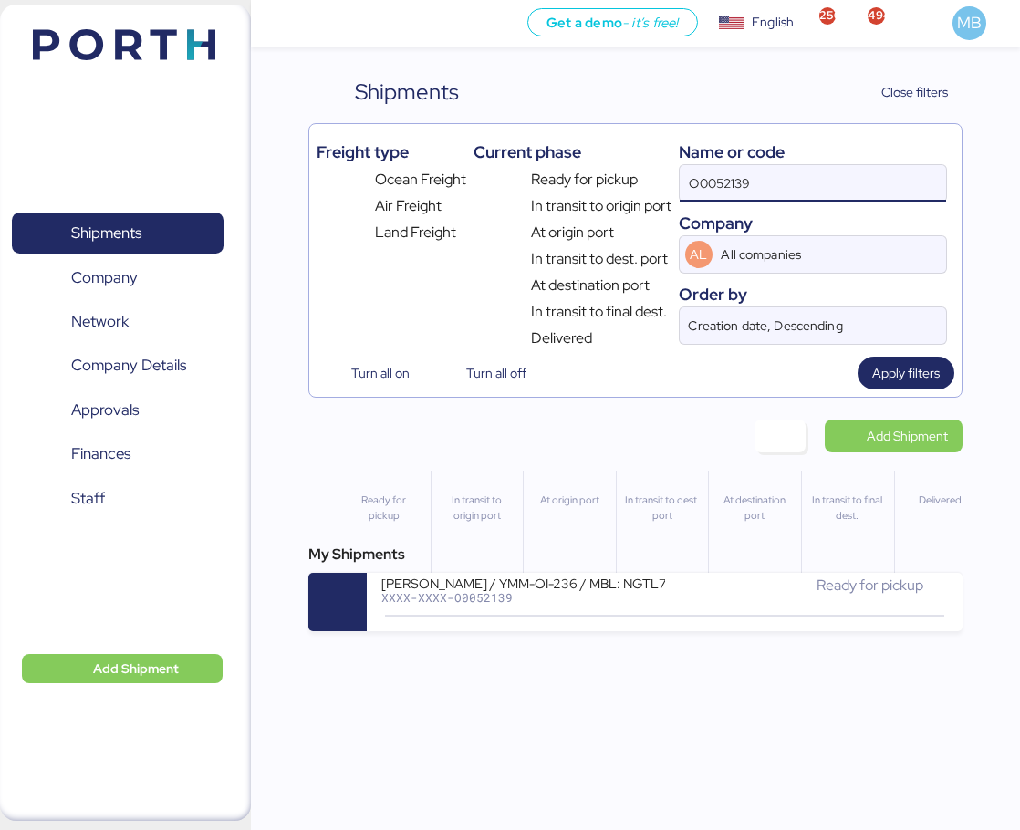
drag, startPoint x: 820, startPoint y: 184, endPoint x: 597, endPoint y: 184, distance: 222.5
click at [621, 184] on div "Freight type Ocean Freight Air Freight Land Freight Current phase Ready for pic…" at bounding box center [634, 240] width 637 height 218
paste input "O0052133"
type input "O0052133"
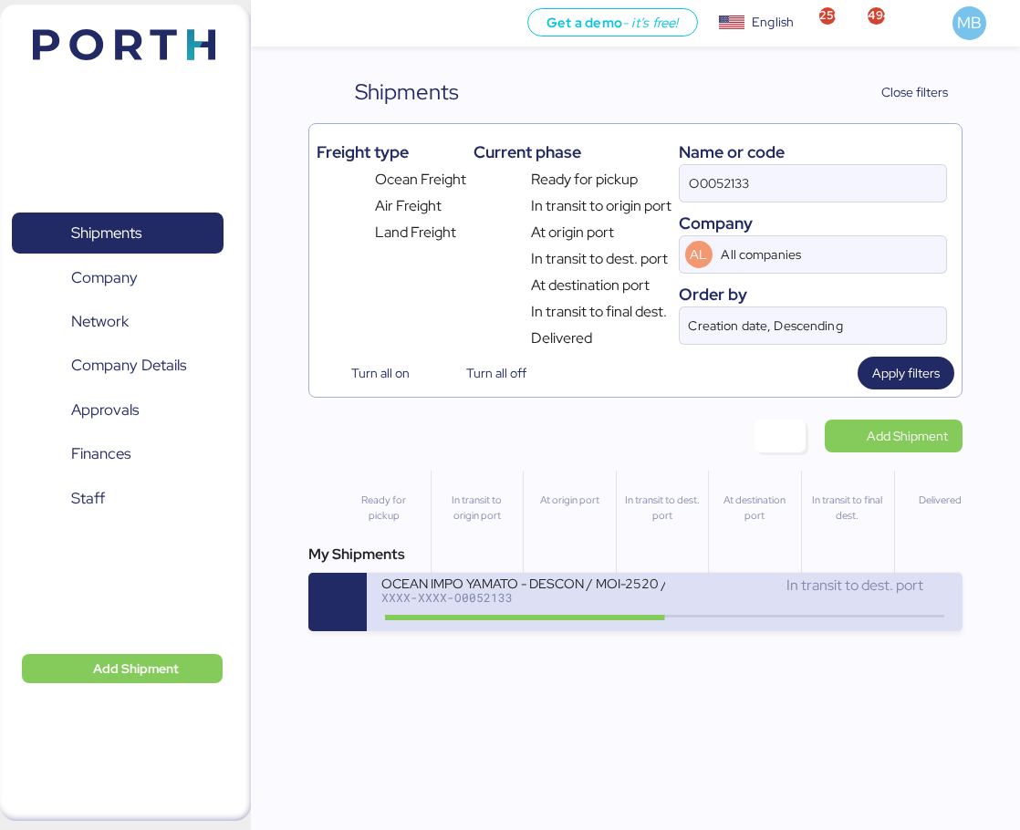
click at [673, 575] on div "In transit to dest. port" at bounding box center [806, 586] width 283 height 22
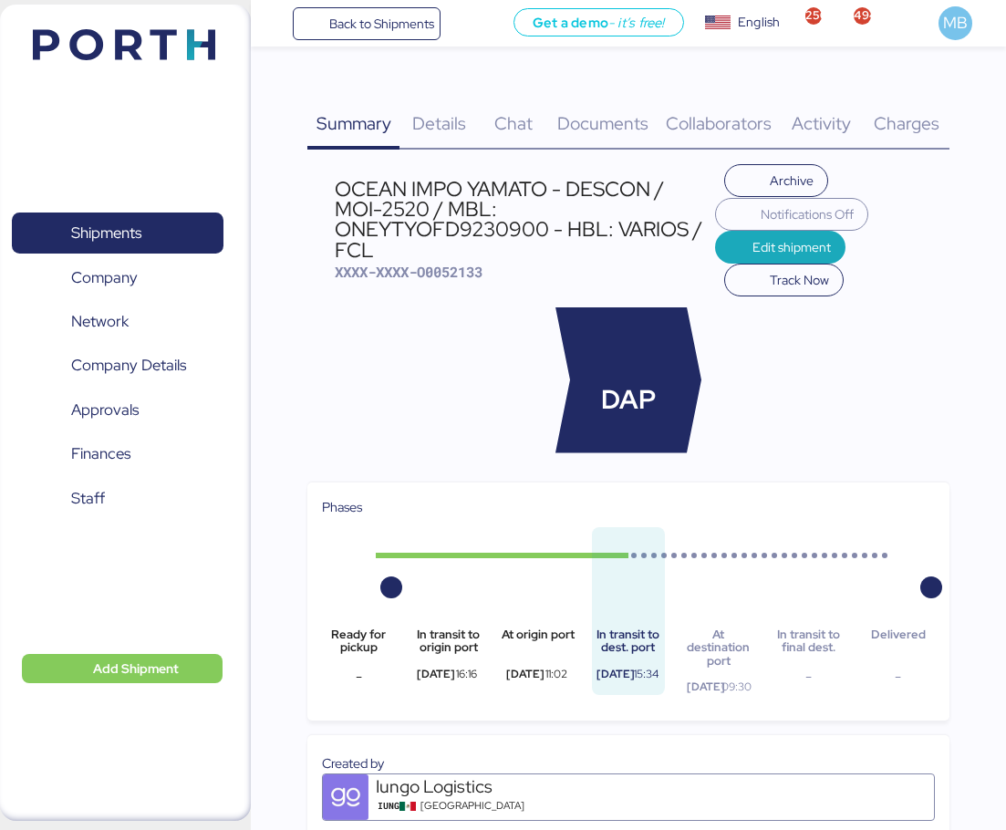
click at [921, 120] on span "Charges" at bounding box center [907, 123] width 66 height 24
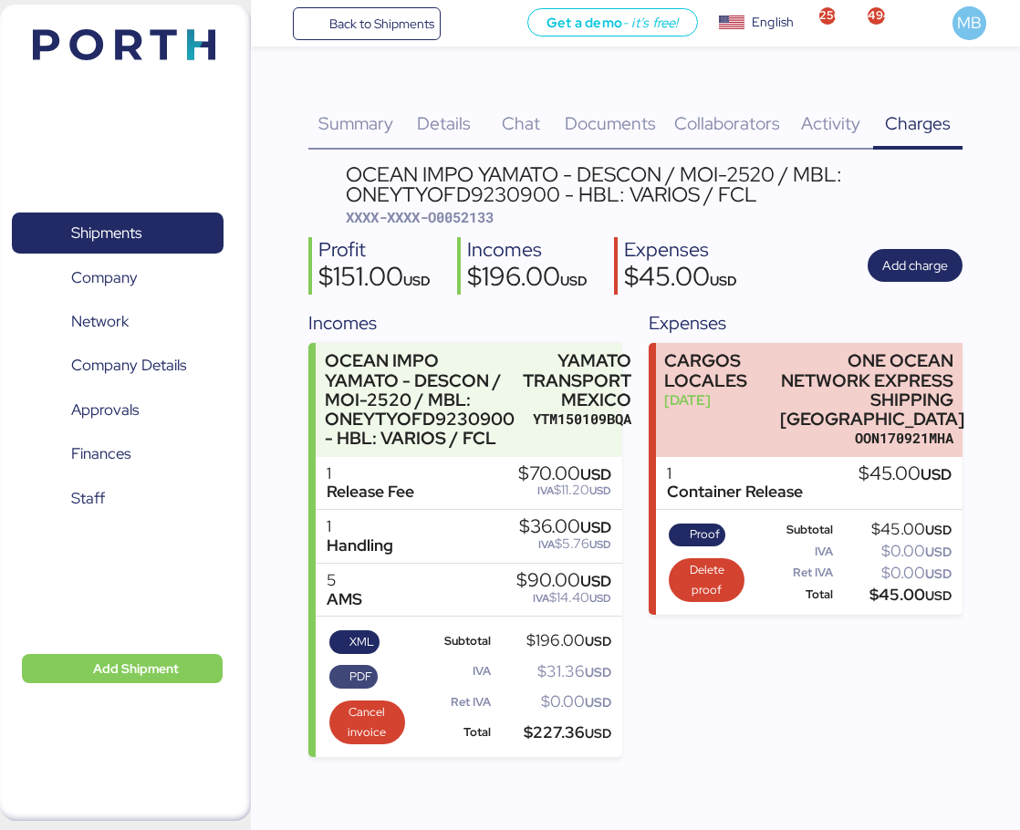
click at [338, 674] on span "PDF" at bounding box center [353, 677] width 37 height 20
click at [360, 642] on span "XML" at bounding box center [361, 642] width 25 height 20
click at [131, 237] on span "Shipments" at bounding box center [106, 233] width 70 height 26
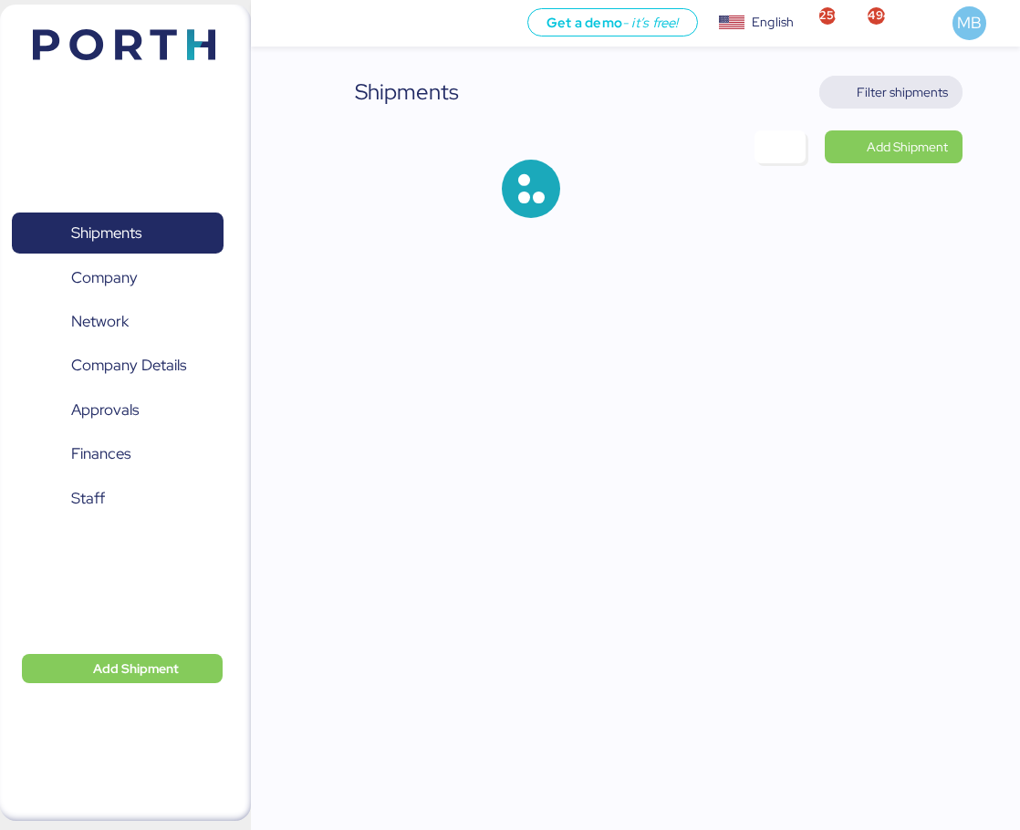
click at [920, 85] on span "Filter shipments" at bounding box center [901, 92] width 91 height 22
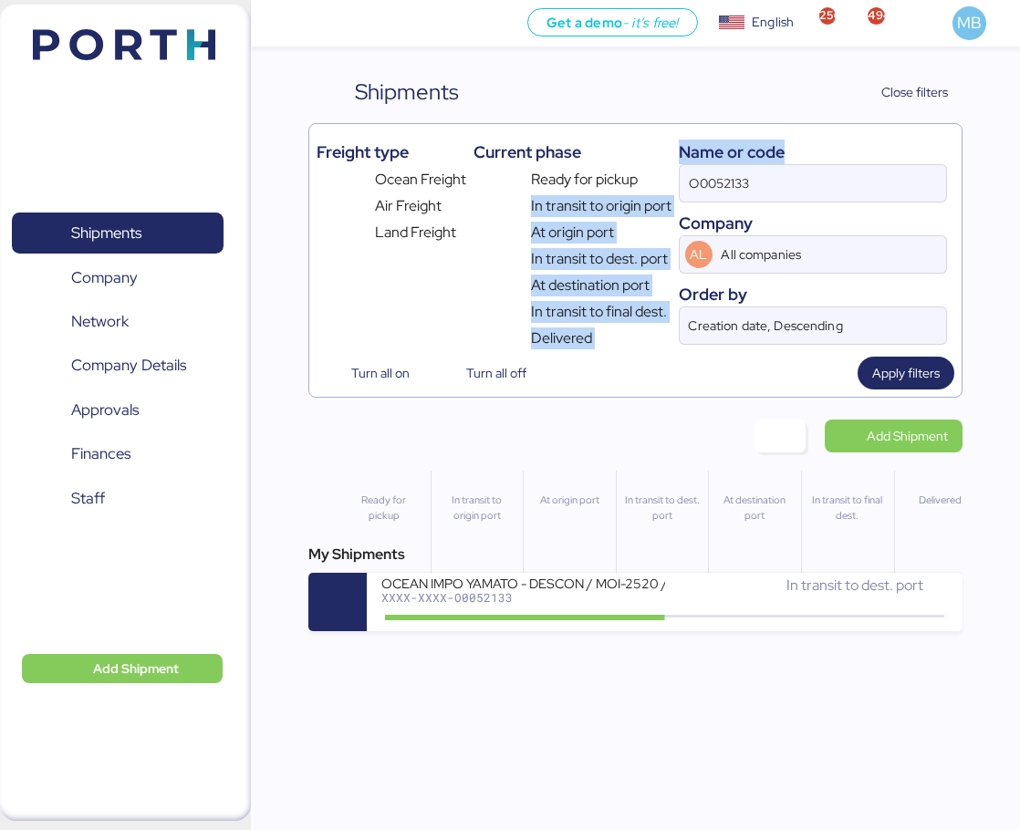
drag, startPoint x: 819, startPoint y: 161, endPoint x: 650, endPoint y: 187, distance: 170.6
click at [650, 187] on div "Freight type Ocean Freight Air Freight Land Freight Current phase Ready for pic…" at bounding box center [634, 240] width 637 height 218
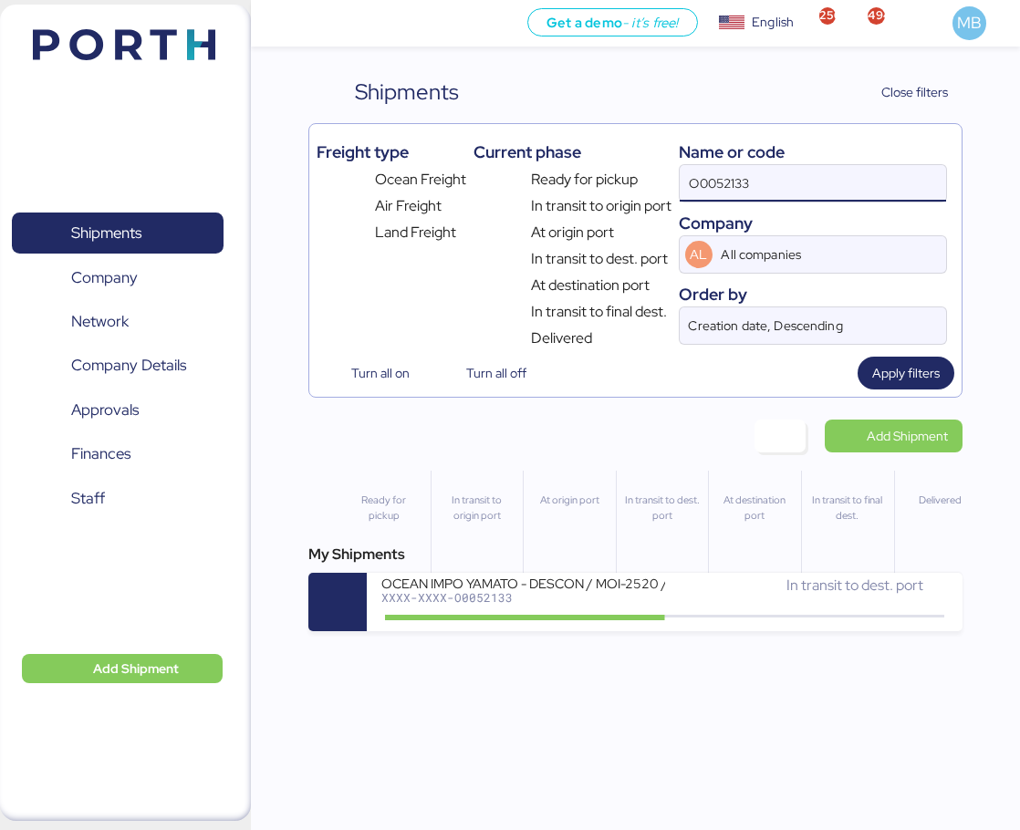
click at [786, 179] on input "O0052133" at bounding box center [812, 183] width 266 height 36
drag, startPoint x: 786, startPoint y: 179, endPoint x: 662, endPoint y: 172, distance: 124.2
click at [662, 172] on div "Freight type Ocean Freight Air Freight Land Freight Current phase Ready for pic…" at bounding box center [634, 240] width 637 height 218
paste input "O0052139"
type input "O0052139"
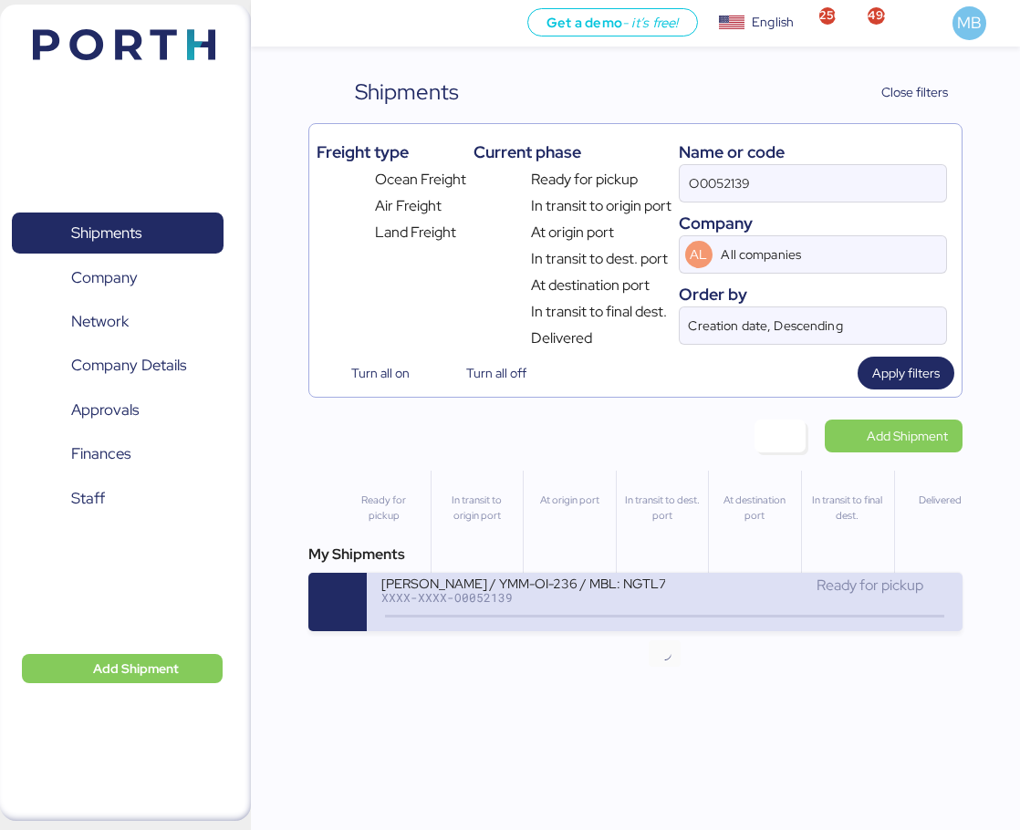
click at [678, 609] on icon at bounding box center [664, 616] width 88 height 20
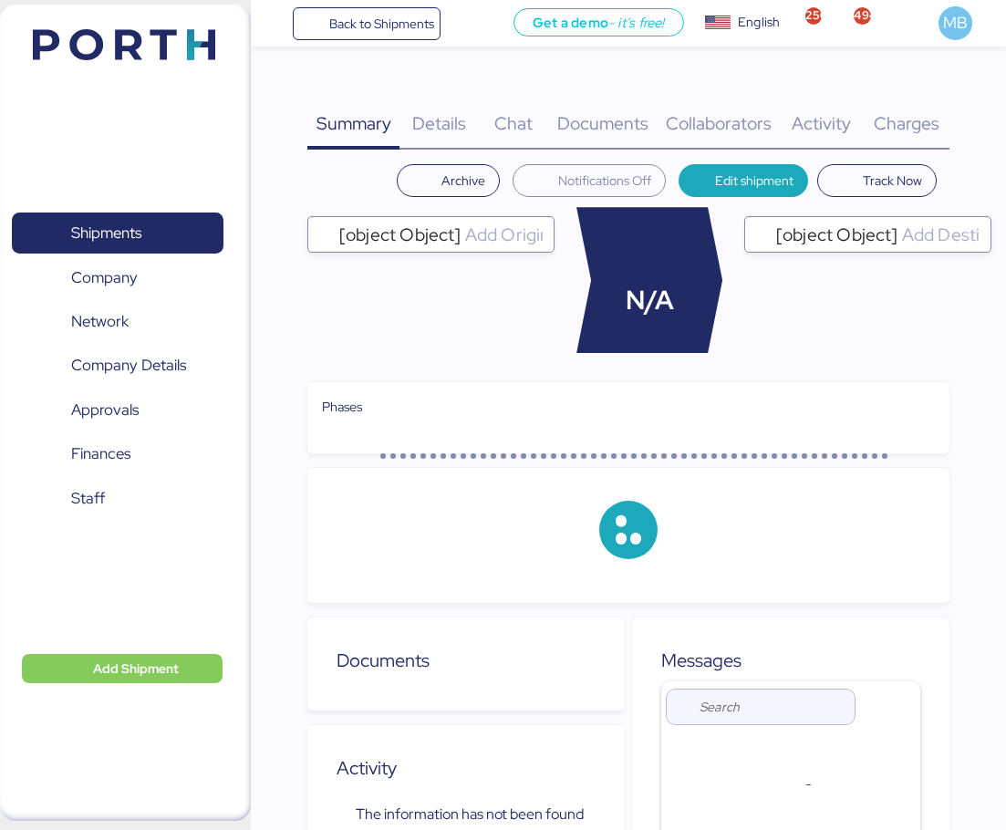
click at [924, 105] on div "Charges 0" at bounding box center [906, 113] width 87 height 74
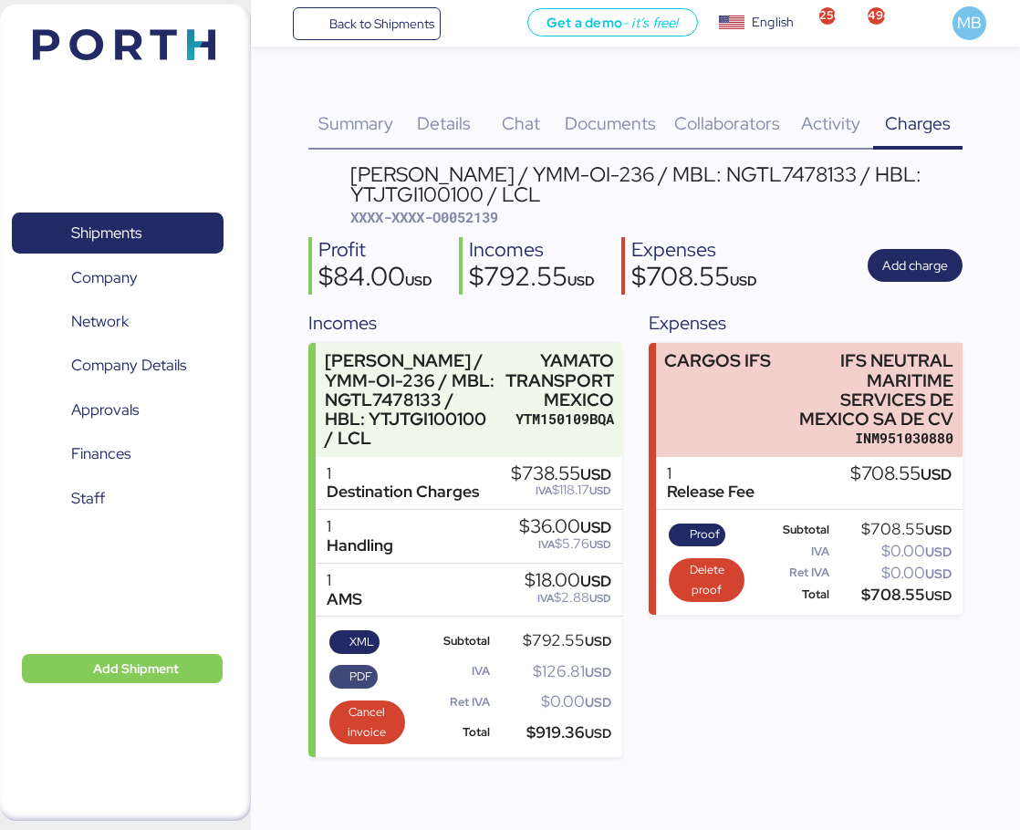
click at [355, 667] on span "PDF" at bounding box center [360, 677] width 23 height 20
click at [357, 632] on span "XML" at bounding box center [361, 642] width 25 height 20
click at [489, 219] on span "XXXX-XXXX-O0052139" at bounding box center [424, 217] width 148 height 18
copy span "O0052139"
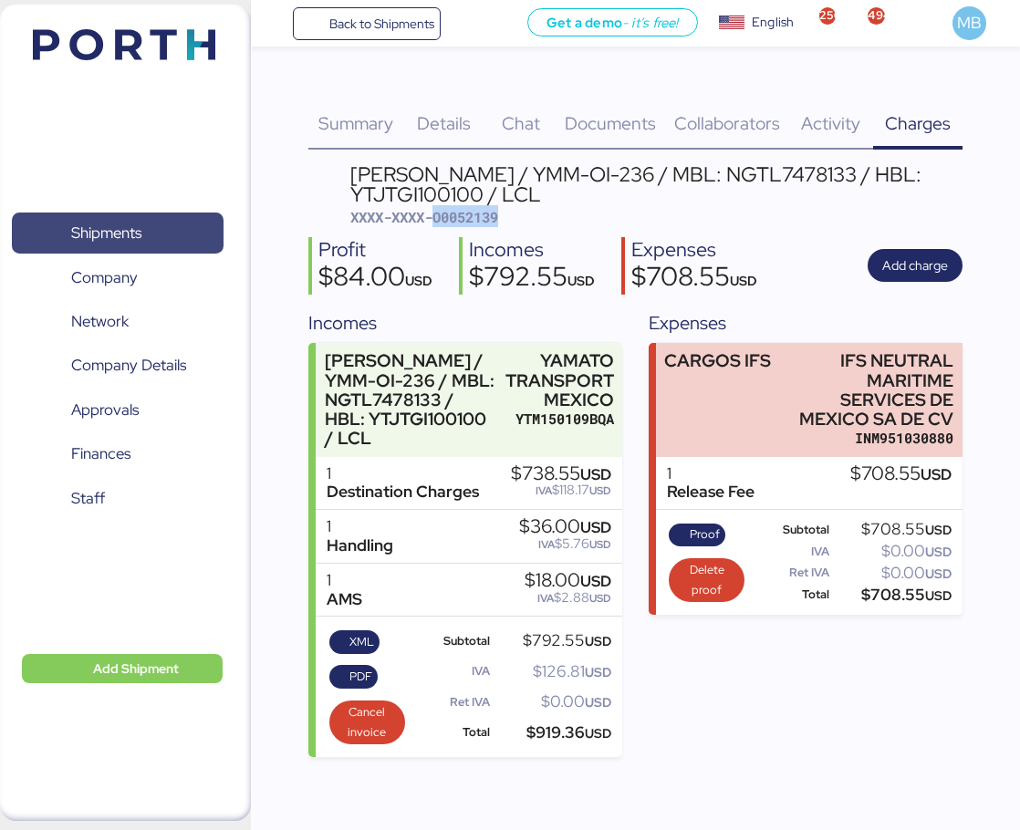
click at [113, 225] on span "Shipments" at bounding box center [106, 233] width 70 height 26
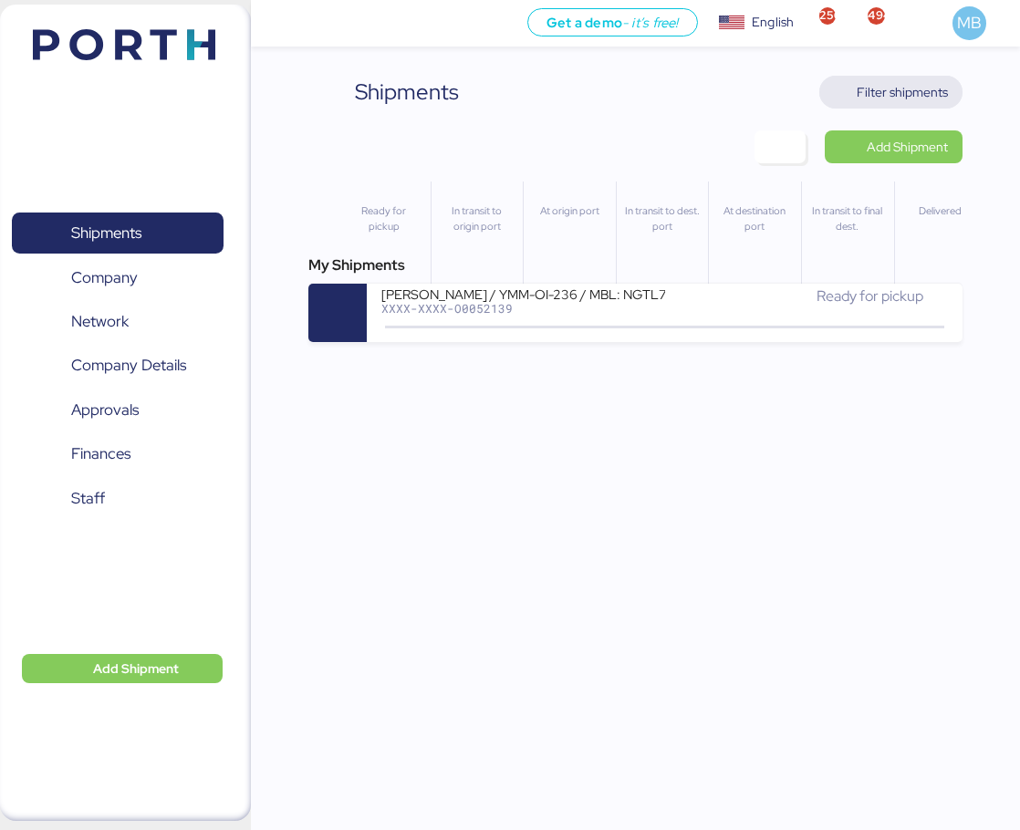
click at [927, 91] on span "Filter shipments" at bounding box center [901, 92] width 91 height 22
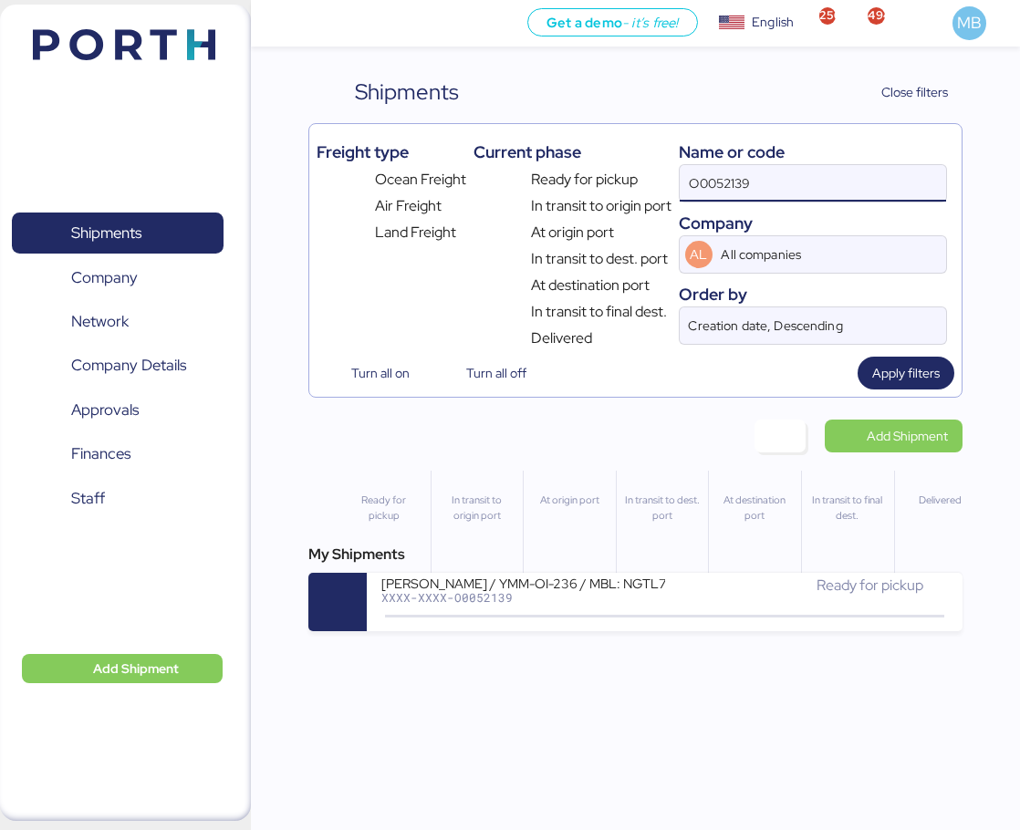
drag, startPoint x: 797, startPoint y: 182, endPoint x: 651, endPoint y: 179, distance: 146.0
click at [651, 179] on div "Freight type Ocean Freight Air Freight Land Freight Current phase Ready for pic…" at bounding box center [634, 240] width 637 height 218
paste input "A0052189"
type input "A0052189"
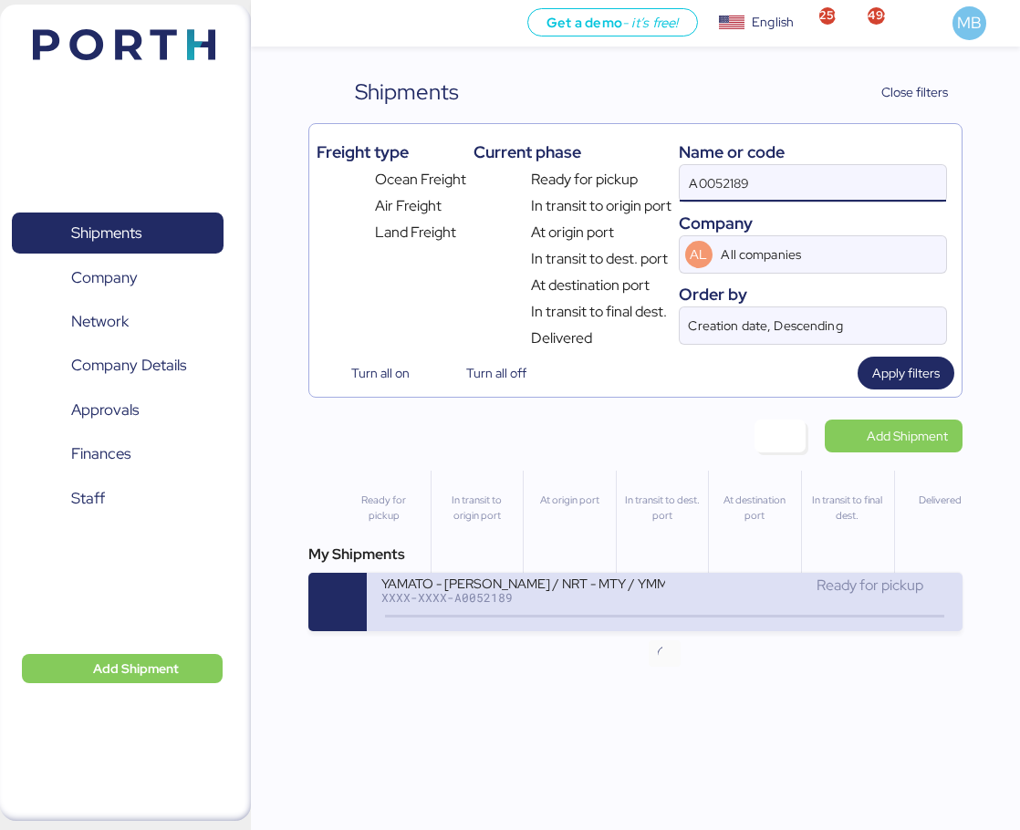
click at [674, 598] on div "Ready for pickup" at bounding box center [806, 594] width 283 height 39
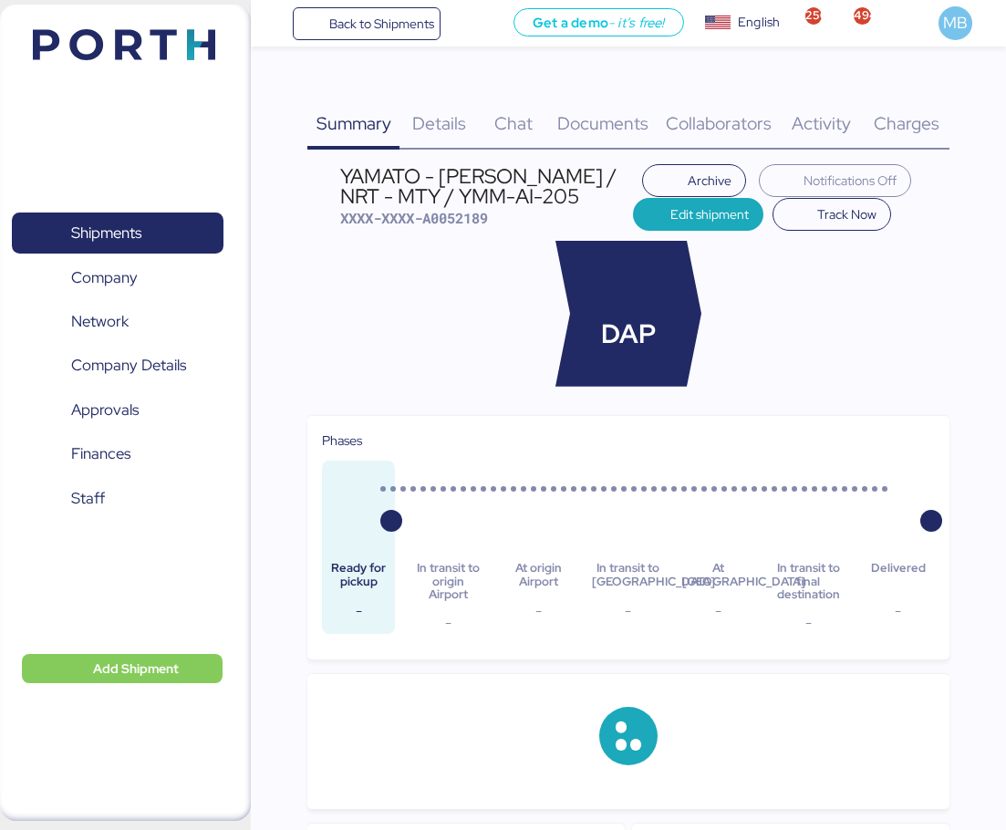
click at [921, 116] on span "Charges" at bounding box center [907, 123] width 66 height 24
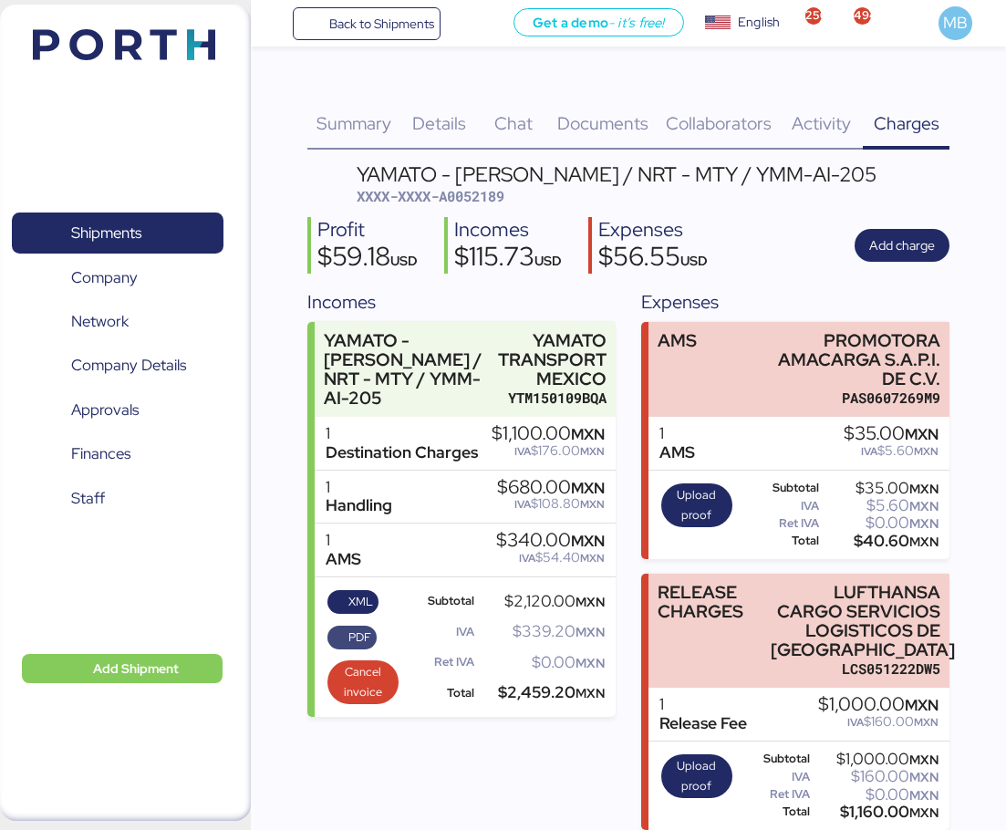
click at [359, 640] on span "PDF" at bounding box center [359, 637] width 23 height 20
click at [358, 602] on span "XML" at bounding box center [360, 602] width 25 height 20
click at [476, 195] on span "XXXX-XXXX-A0052189" at bounding box center [431, 196] width 148 height 18
copy span "A0052189"
